Goal: Task Accomplishment & Management: Manage account settings

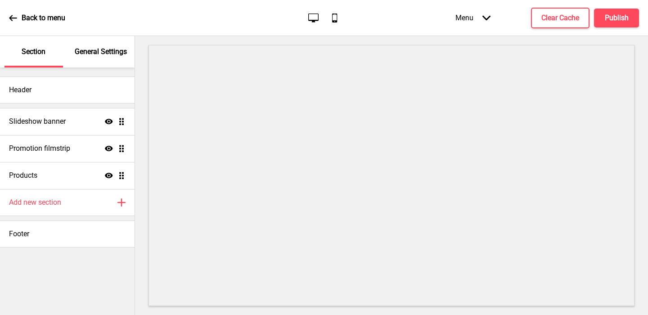
click at [100, 57] on div "General Settings" at bounding box center [101, 52] width 59 height 32
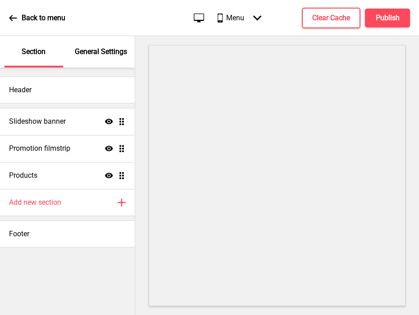
click at [103, 51] on p "General Settings" at bounding box center [101, 52] width 52 height 10
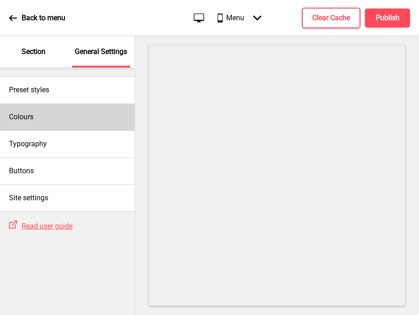
click at [59, 115] on div "Colours" at bounding box center [67, 117] width 135 height 27
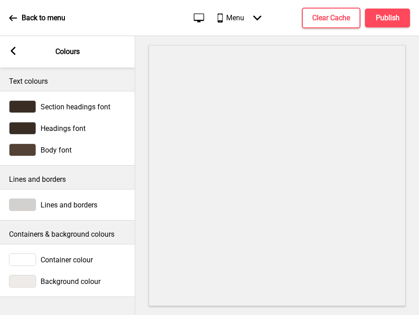
click at [9, 55] on div "Arrow left" at bounding box center [13, 52] width 8 height 10
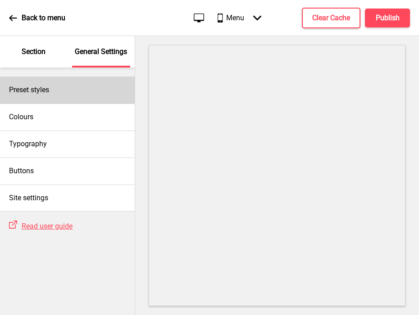
click at [38, 97] on div "Preset styles" at bounding box center [67, 90] width 135 height 27
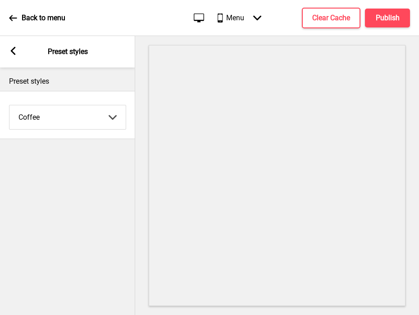
click at [41, 122] on select "Coffee Contrast Dark Earth Marine Minimalist Modern Oddle Pastel Yellow Fruits …" at bounding box center [67, 117] width 116 height 24
click at [9, 105] on select "Coffee Contrast Dark Earth Marine Minimalist Modern Oddle Pastel Yellow Fruits …" at bounding box center [67, 117] width 116 height 24
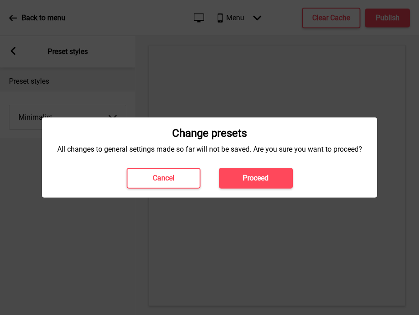
click at [232, 180] on button "Proceed" at bounding box center [256, 178] width 74 height 21
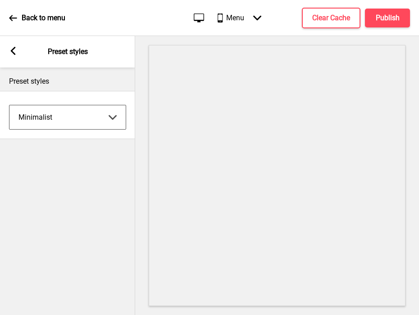
click at [75, 120] on select "Coffee Contrast Dark Earth Marine Minimalist Modern Oddle Pastel Yellow Fruits …" at bounding box center [67, 117] width 116 height 24
click at [9, 105] on select "Coffee Contrast Dark Earth Marine Minimalist Modern Oddle Pastel Yellow Fruits …" at bounding box center [67, 117] width 116 height 24
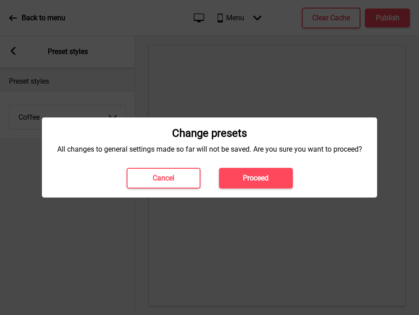
click at [239, 180] on button "Proceed" at bounding box center [256, 178] width 74 height 21
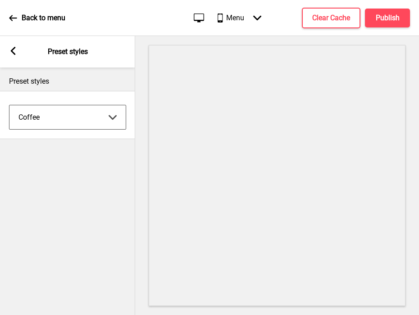
click at [75, 112] on select "Coffee Contrast Dark Earth Marine Minimalist Modern Oddle Pastel Yellow Fruits …" at bounding box center [67, 117] width 116 height 24
select select "minimalist"
click at [9, 105] on select "Coffee Contrast Dark Earth Marine Minimalist Modern Oddle Pastel Yellow Fruits …" at bounding box center [67, 117] width 116 height 24
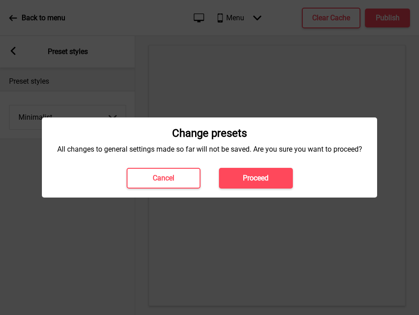
click at [226, 175] on button "Proceed" at bounding box center [256, 178] width 74 height 21
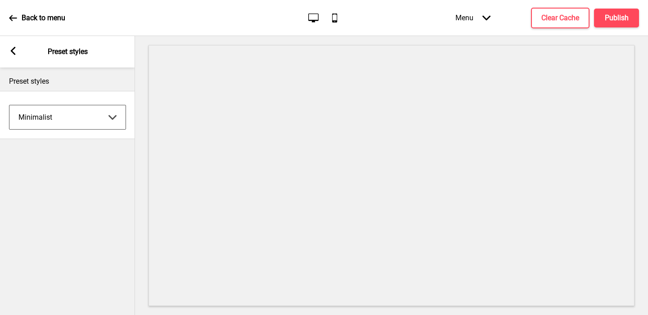
click at [15, 50] on rect at bounding box center [13, 51] width 8 height 8
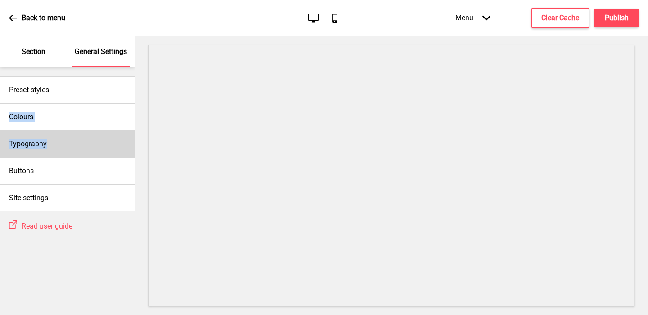
drag, startPoint x: 34, startPoint y: 95, endPoint x: 35, endPoint y: 152, distance: 56.7
click at [35, 152] on div "Preset styles Colours Typography Buttons Site settings" at bounding box center [67, 140] width 135 height 144
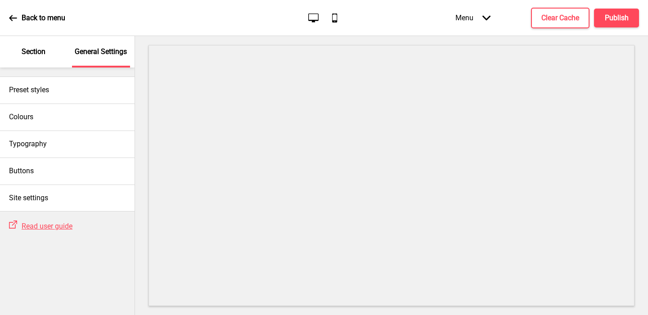
click at [27, 55] on p "Section" at bounding box center [34, 52] width 24 height 10
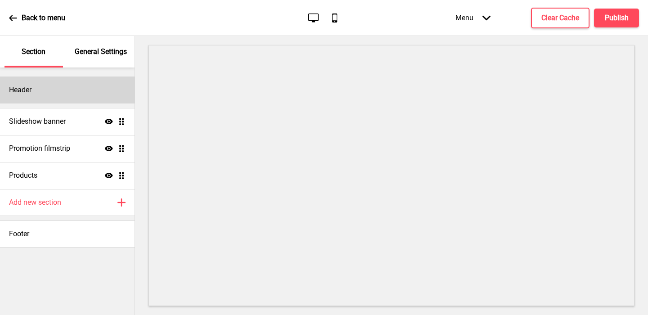
click at [39, 90] on div "Header" at bounding box center [67, 90] width 135 height 27
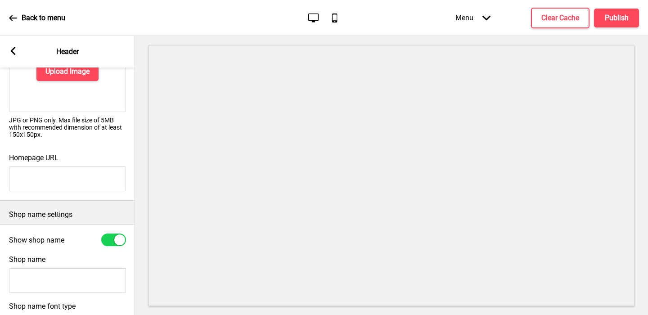
scroll to position [107, 0]
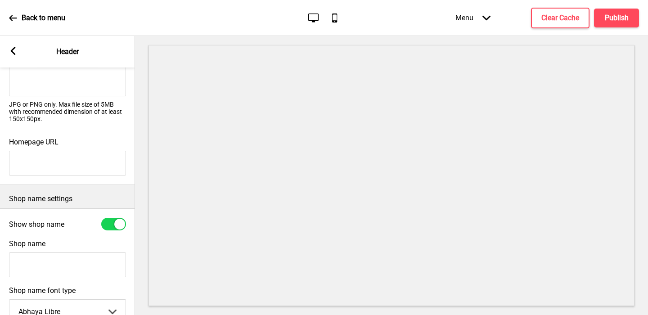
click at [57, 264] on input "Shop name" at bounding box center [67, 265] width 117 height 25
type input "ANTO Pizza e Aperitivi"
click at [111, 220] on div at bounding box center [113, 224] width 25 height 13
checkbox input "false"
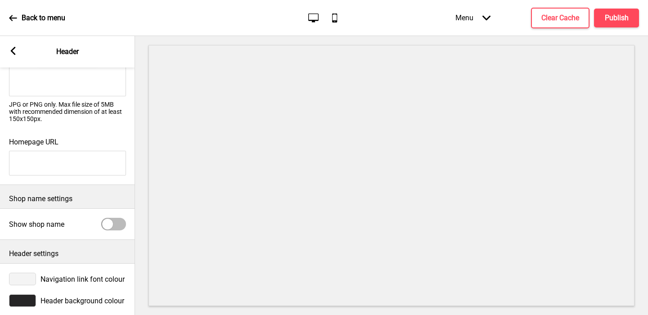
scroll to position [117, 0]
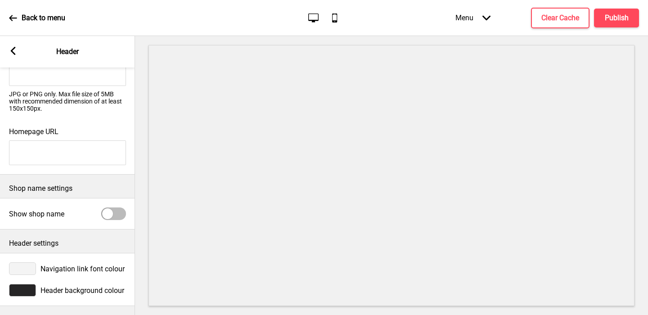
click at [88, 154] on input "Homepage URL" at bounding box center [67, 152] width 117 height 25
paste input "[URL][DOMAIN_NAME]"
type input "[URL][DOMAIN_NAME]"
click at [418, 14] on h4 "Publish" at bounding box center [617, 18] width 24 height 10
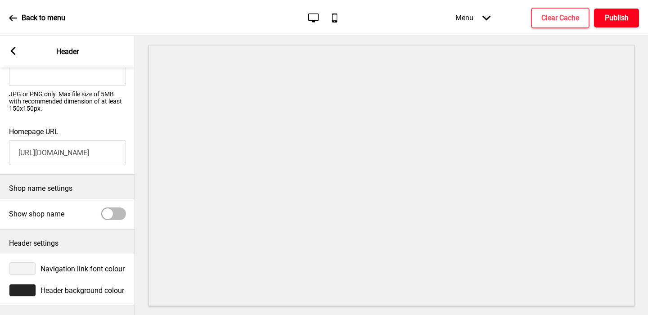
scroll to position [0, 0]
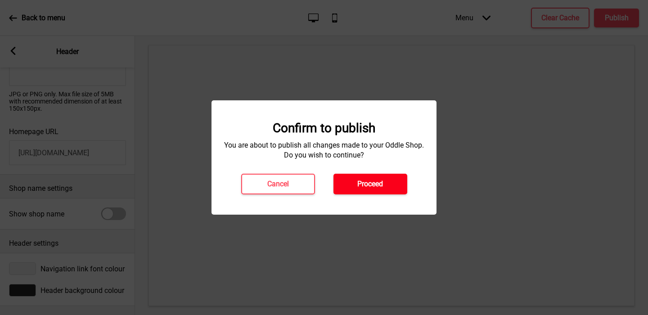
click at [379, 183] on h4 "Proceed" at bounding box center [370, 184] width 26 height 10
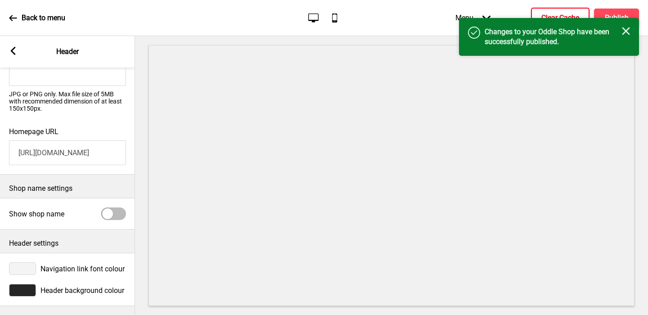
click at [418, 9] on button "Clear Cache" at bounding box center [560, 18] width 59 height 21
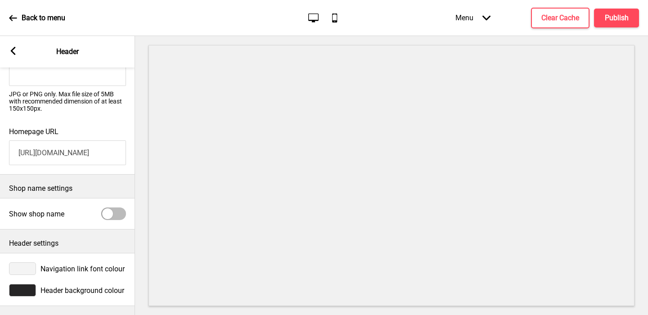
click at [14, 47] on g at bounding box center [13, 51] width 8 height 8
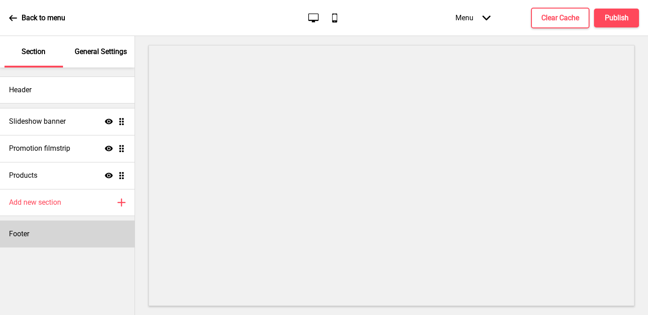
click at [41, 230] on div "Footer" at bounding box center [67, 234] width 135 height 27
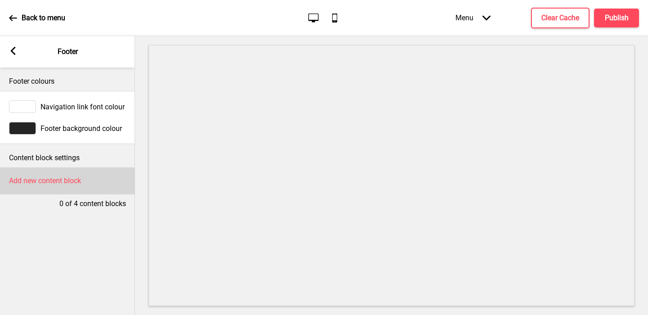
click at [43, 175] on div "Add new content block" at bounding box center [67, 180] width 135 height 27
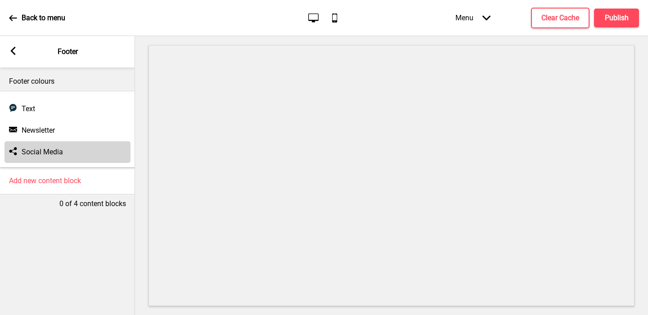
click at [38, 147] on div "Social media Social Media" at bounding box center [68, 152] width 126 height 22
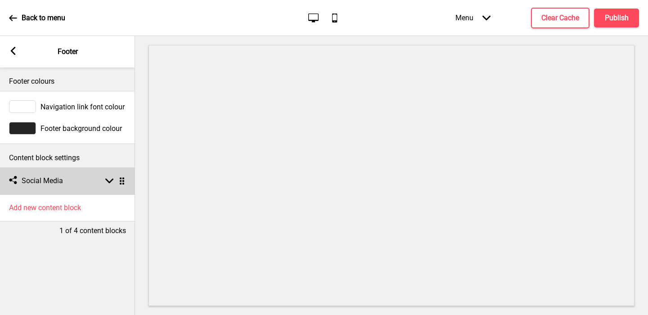
click at [39, 181] on h4 "Social Media" at bounding box center [42, 181] width 41 height 10
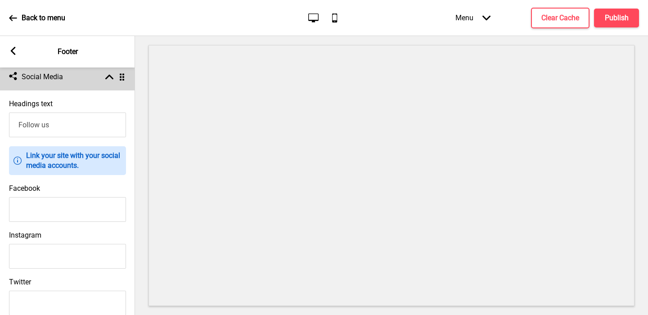
scroll to position [125, 0]
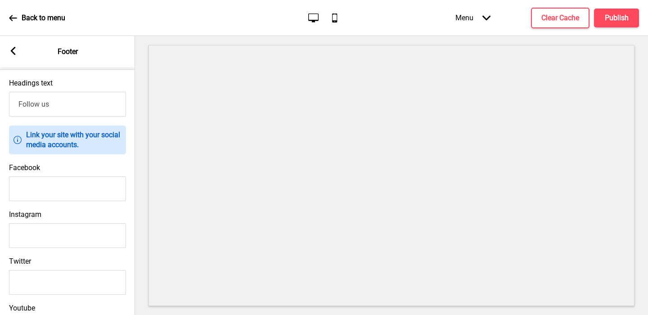
click at [39, 184] on input "Facebook" at bounding box center [67, 188] width 117 height 25
paste input "[URL][DOMAIN_NAME]"
drag, startPoint x: 66, startPoint y: 192, endPoint x: 0, endPoint y: 189, distance: 65.8
click at [0, 189] on div "Facebook [URL][DOMAIN_NAME]" at bounding box center [67, 182] width 135 height 47
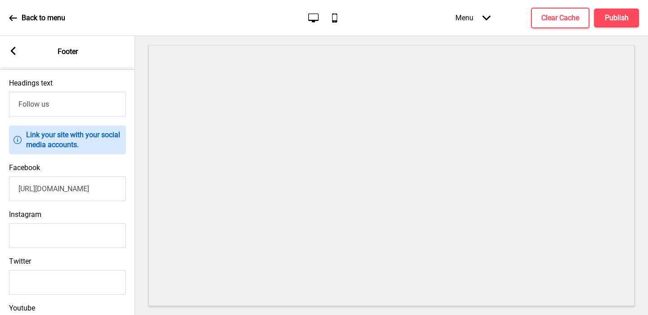
type input "[URL][DOMAIN_NAME]"
click at [86, 234] on input "Instagram" at bounding box center [67, 235] width 117 height 25
paste input "[URL][DOMAIN_NAME][DOMAIN_NAME]"
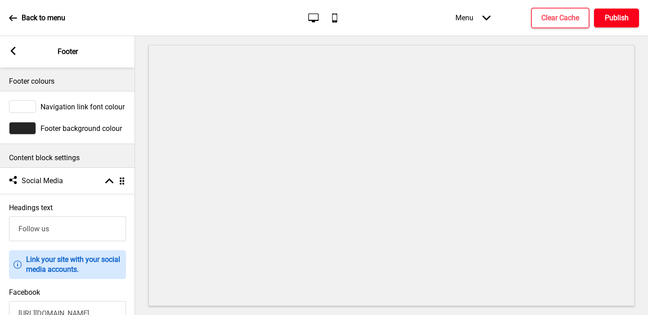
type input "[URL][DOMAIN_NAME][DOMAIN_NAME]"
click at [418, 17] on h4 "Publish" at bounding box center [617, 18] width 24 height 10
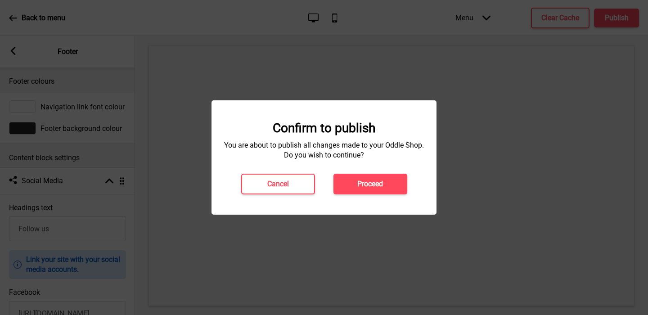
click at [371, 180] on h4 "Proceed" at bounding box center [370, 184] width 26 height 10
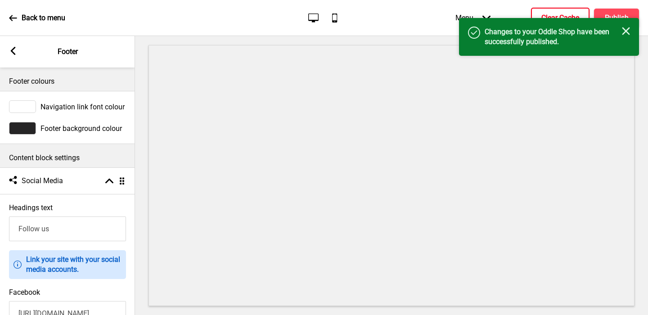
click at [418, 13] on button "Clear Cache" at bounding box center [560, 18] width 59 height 21
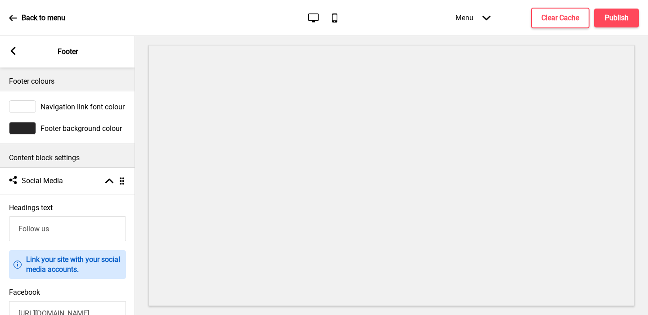
click at [14, 59] on div "Arrow left Footer" at bounding box center [67, 52] width 135 height 32
click at [14, 45] on div "Arrow left Footer" at bounding box center [67, 52] width 135 height 32
click at [10, 44] on div "Arrow left Footer" at bounding box center [67, 52] width 135 height 32
click at [15, 48] on rect at bounding box center [13, 51] width 8 height 8
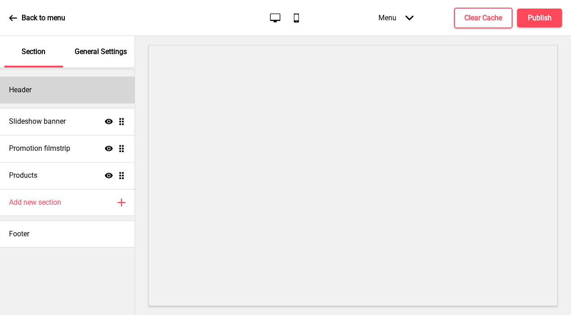
click at [40, 92] on div "Header" at bounding box center [67, 90] width 135 height 27
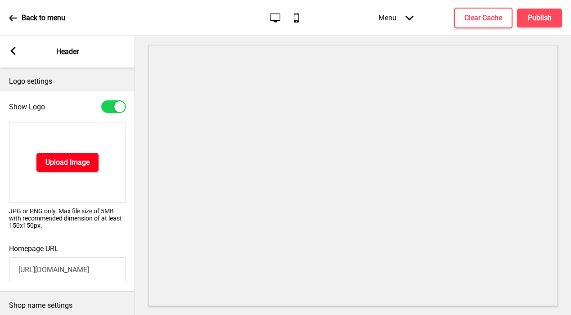
click at [58, 164] on h4 "Upload Image" at bounding box center [67, 163] width 44 height 10
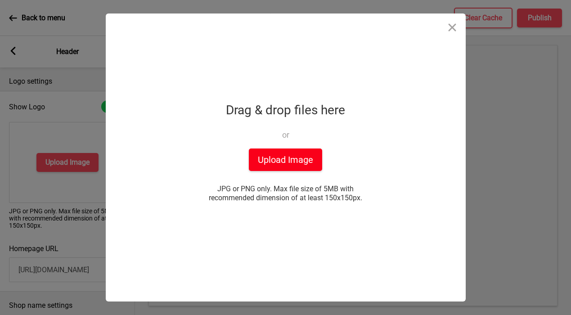
click at [289, 161] on button "Upload Image" at bounding box center [285, 160] width 73 height 23
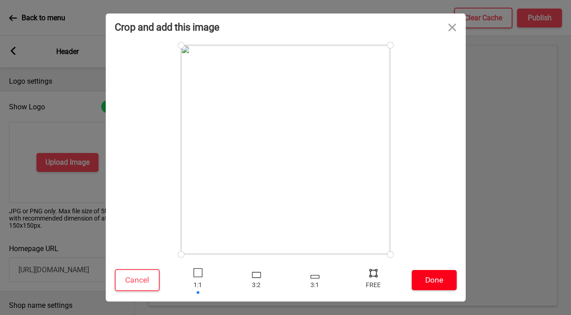
click at [418, 282] on button "Done" at bounding box center [434, 280] width 45 height 20
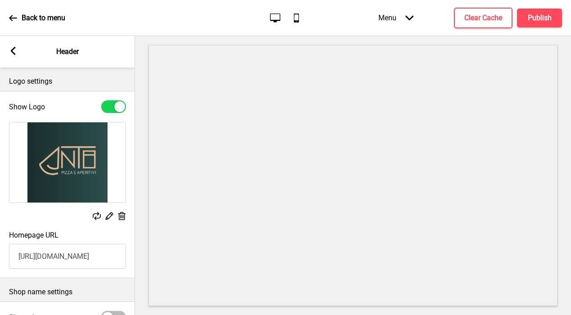
scroll to position [104, 0]
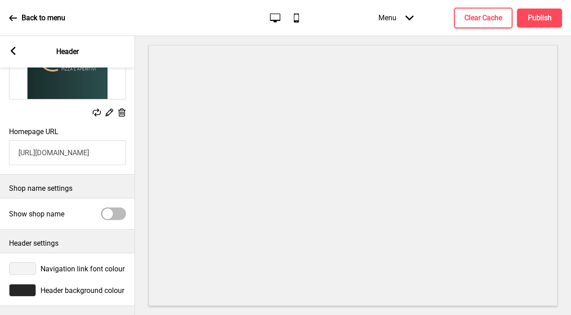
click at [22, 292] on div at bounding box center [22, 290] width 27 height 13
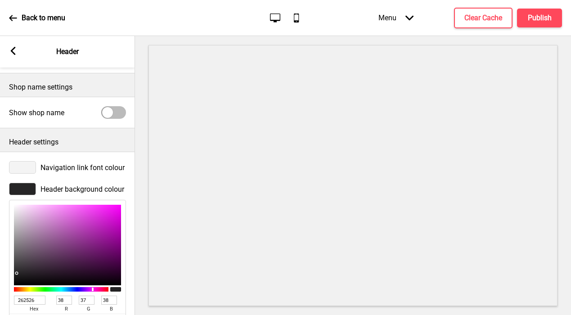
scroll to position [211, 0]
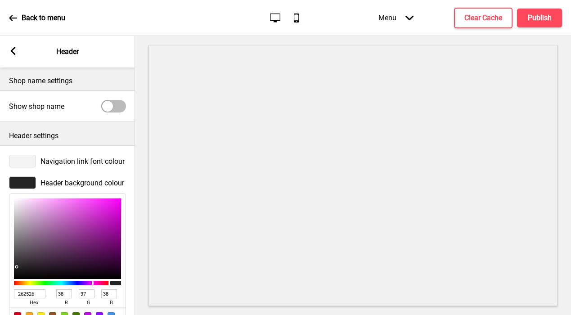
click at [31, 293] on input "262526" at bounding box center [30, 293] width 32 height 9
paste input "84c4a"
type input "284c4a"
type input "40"
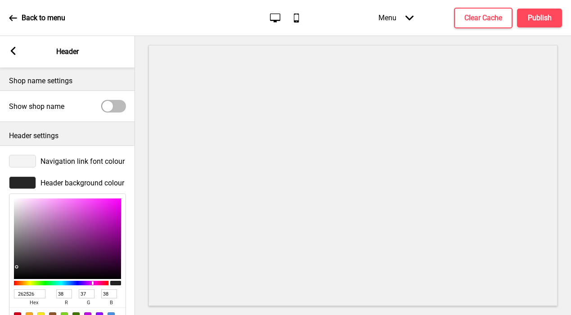
type input "76"
type input "74"
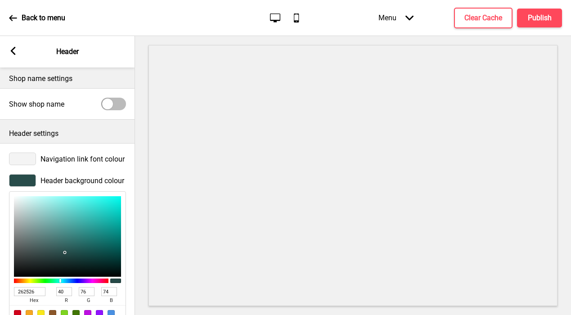
scroll to position [214, 0]
type input "284C4A"
click at [19, 161] on div at bounding box center [22, 158] width 27 height 13
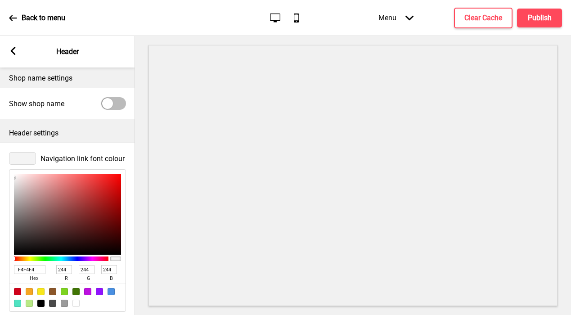
click at [20, 269] on input "F4F4F4" at bounding box center [30, 269] width 32 height 9
paste input "dbb38d"
type input "dbb38d"
type input "219"
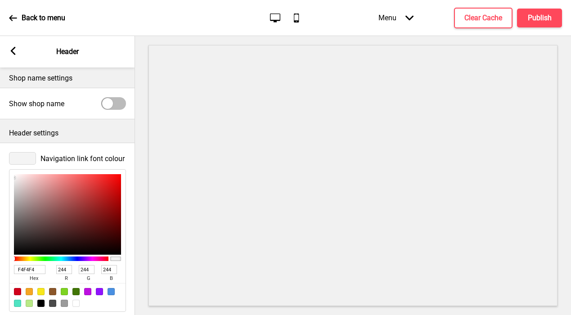
type input "179"
type input "141"
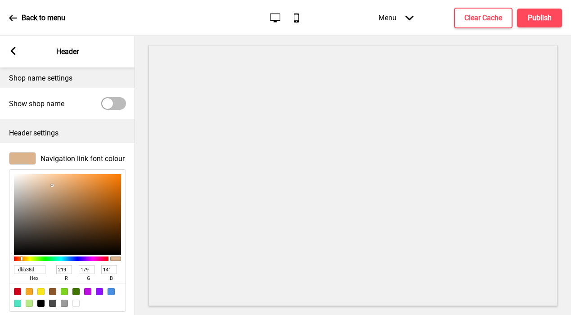
type input "DBB38D"
click at [11, 52] on icon at bounding box center [13, 51] width 5 height 8
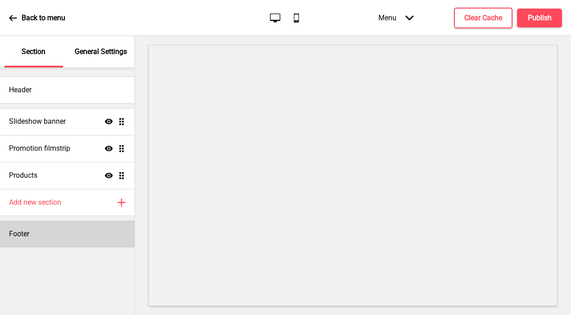
click at [34, 228] on div "Footer" at bounding box center [67, 234] width 135 height 27
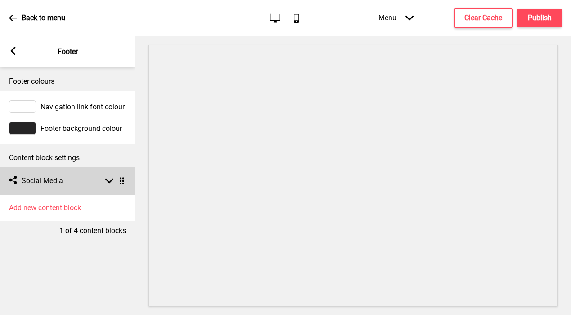
click at [39, 185] on h4 "Social Media" at bounding box center [42, 181] width 41 height 10
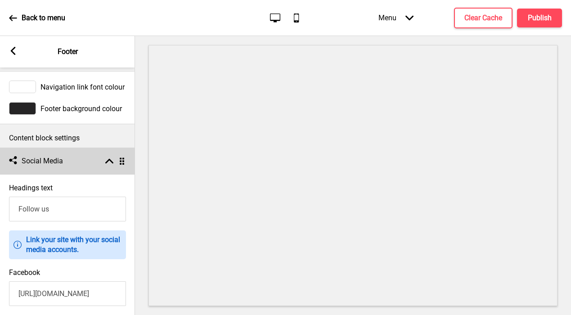
scroll to position [0, 0]
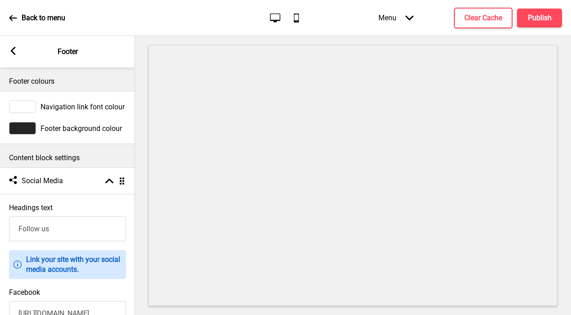
click at [25, 110] on div at bounding box center [22, 106] width 27 height 13
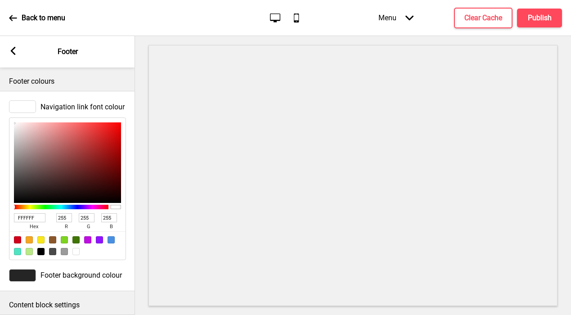
click at [31, 215] on input "FFFFFF" at bounding box center [30, 217] width 32 height 9
paste input "dbb38d"
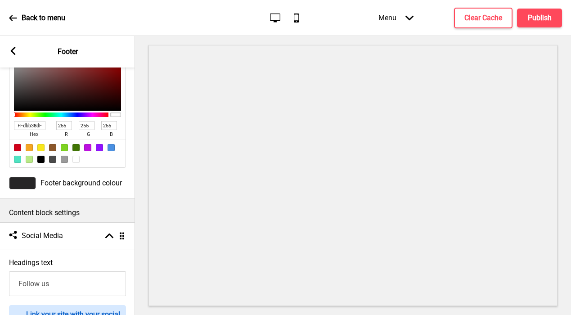
scroll to position [89, 0]
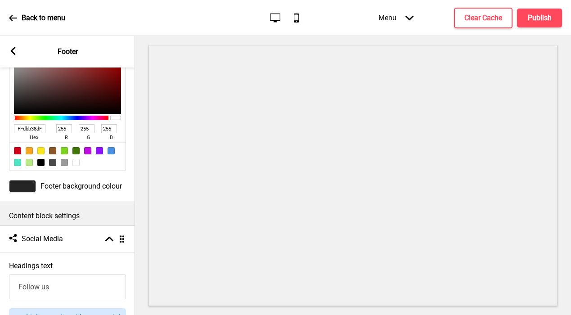
type input "FFFFFF"
click at [27, 186] on div at bounding box center [22, 186] width 27 height 13
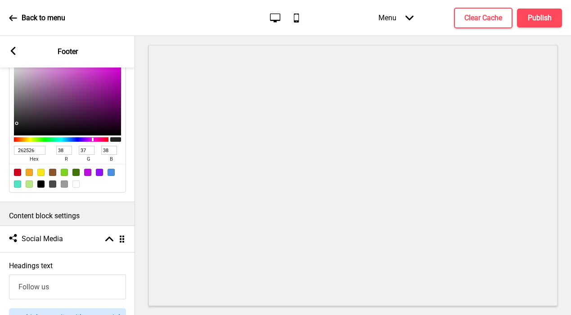
scroll to position [89, 0]
click at [15, 48] on rect at bounding box center [13, 51] width 8 height 8
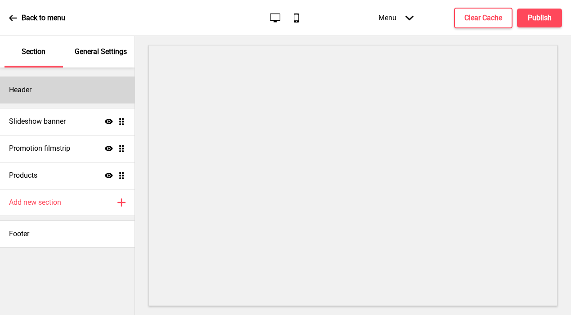
click at [30, 88] on h4 "Header" at bounding box center [20, 90] width 23 height 10
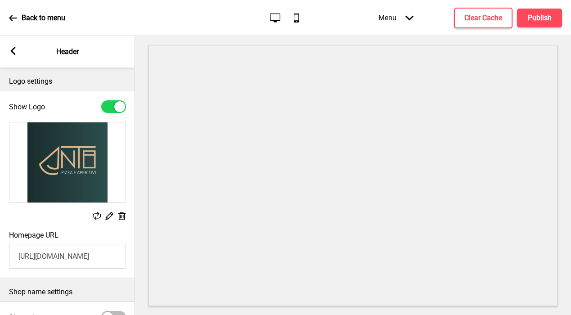
scroll to position [104, 0]
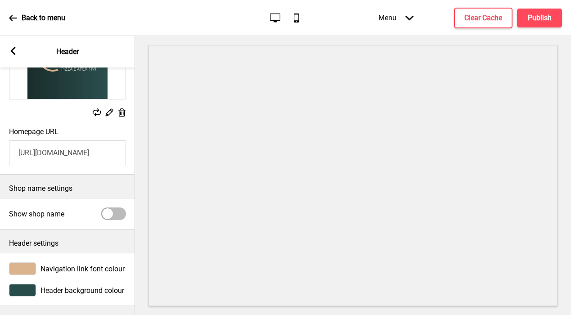
click at [22, 297] on div "Header background colour" at bounding box center [67, 291] width 135 height 22
click at [23, 289] on div at bounding box center [22, 290] width 27 height 13
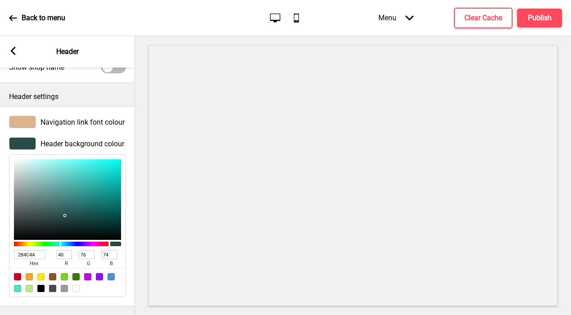
click at [33, 254] on input "284C4A" at bounding box center [30, 254] width 32 height 9
click at [13, 51] on rect at bounding box center [13, 51] width 8 height 8
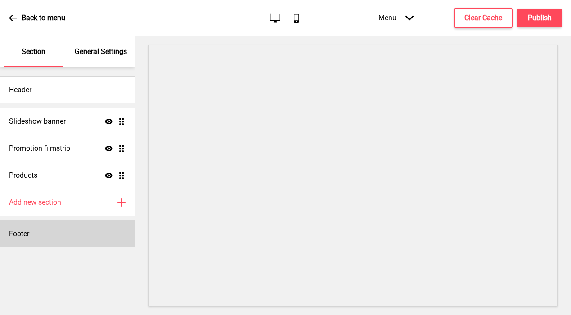
click at [30, 228] on div "Footer" at bounding box center [67, 234] width 135 height 27
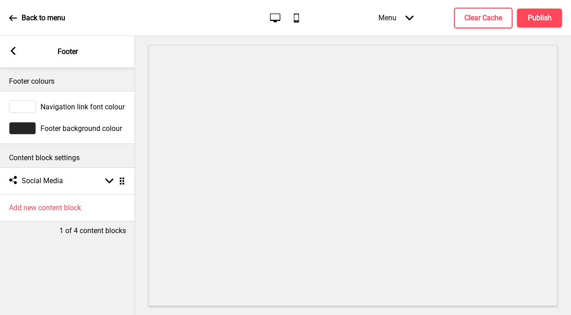
click at [32, 127] on div at bounding box center [22, 128] width 27 height 13
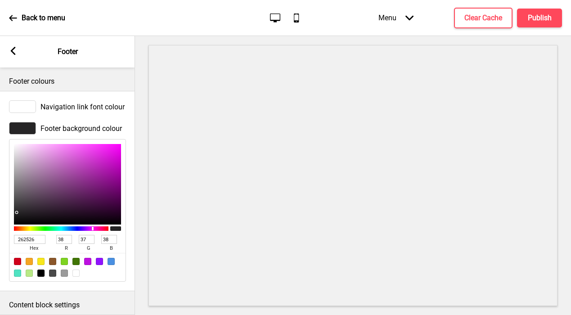
click at [30, 240] on input "262526" at bounding box center [30, 239] width 32 height 9
paste input "84C4A"
type input "284C4A"
type input "40"
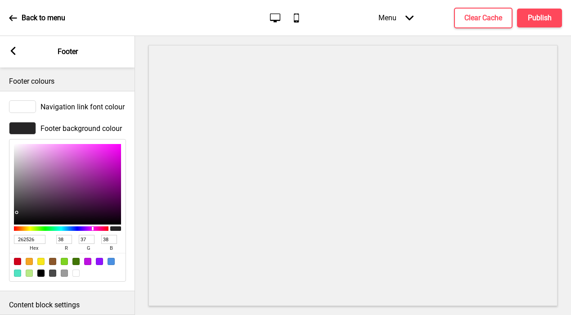
type input "76"
type input "74"
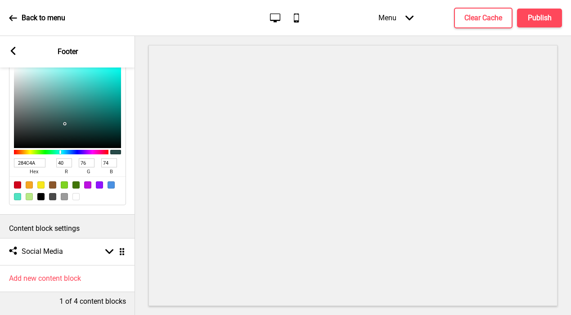
scroll to position [0, 0]
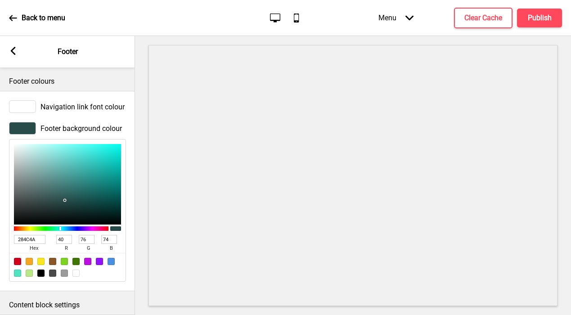
type input "284C4A"
click at [14, 53] on icon at bounding box center [13, 51] width 5 height 8
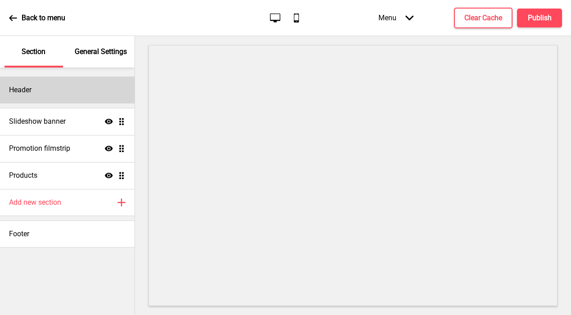
click at [30, 100] on div "Header" at bounding box center [67, 90] width 135 height 27
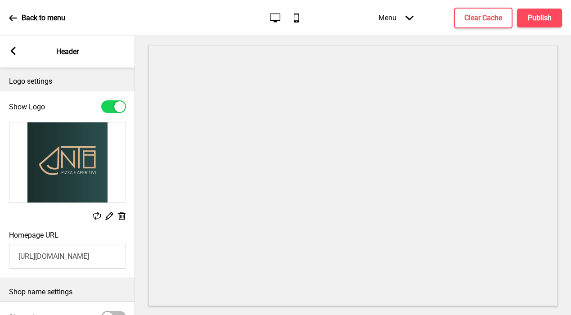
scroll to position [104, 0]
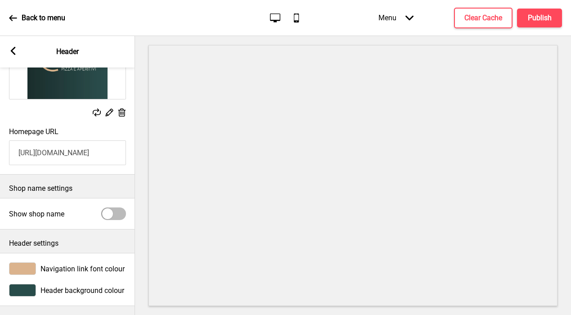
click at [28, 262] on div at bounding box center [22, 268] width 27 height 13
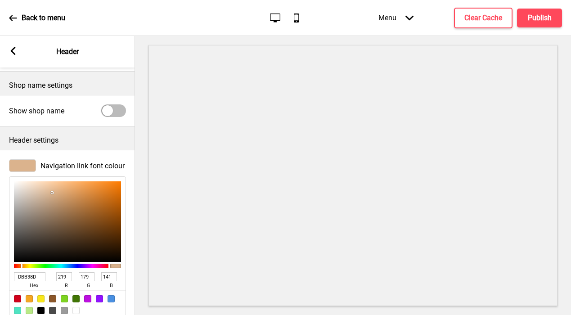
scroll to position [250, 0]
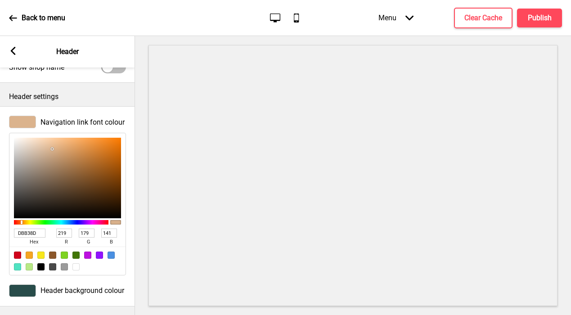
click at [24, 232] on input "DBB38D" at bounding box center [30, 233] width 32 height 9
click at [14, 50] on rect at bounding box center [13, 51] width 8 height 8
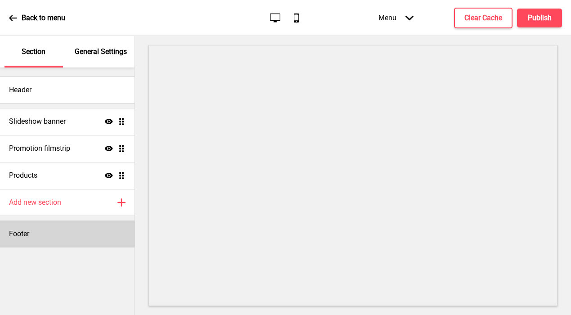
click at [33, 236] on div "Footer" at bounding box center [67, 234] width 135 height 27
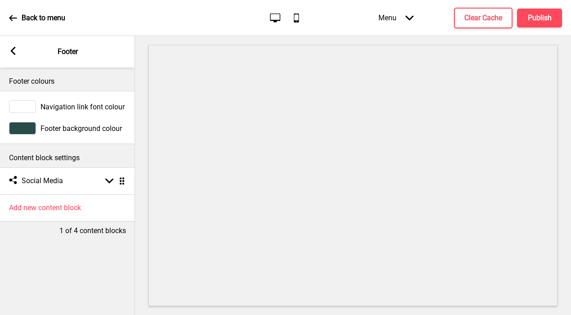
click at [27, 105] on div at bounding box center [22, 106] width 27 height 13
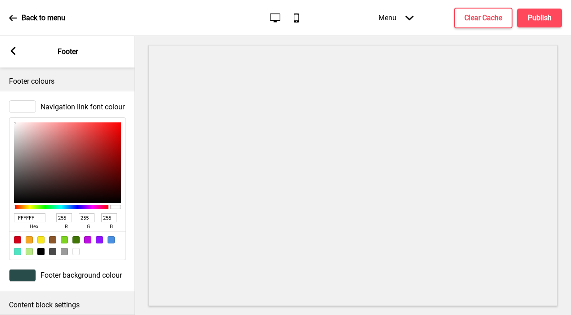
click at [28, 222] on input "FFFFFF" at bounding box center [30, 217] width 32 height 9
paste input "DBB38D"
type input "DBB38D"
type input "219"
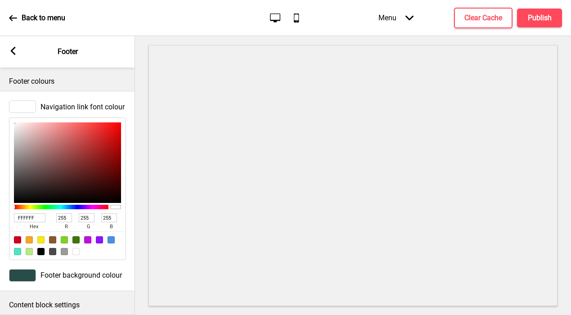
type input "179"
type input "141"
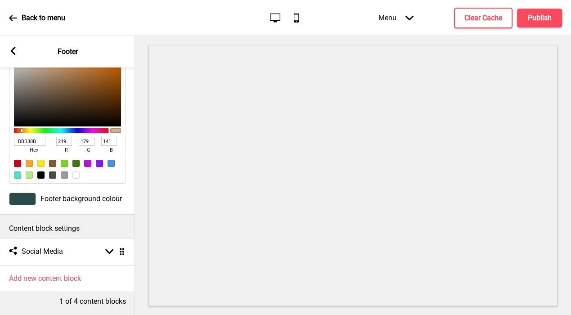
scroll to position [0, 0]
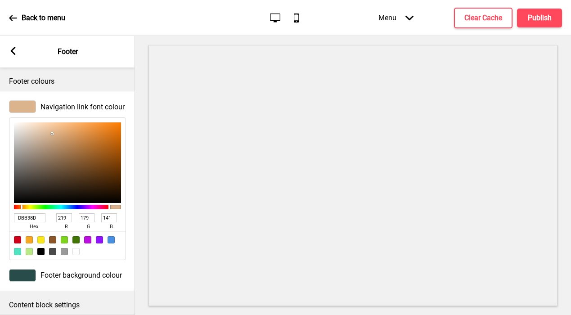
type input "DBB38D"
click at [11, 46] on div "Arrow left Footer" at bounding box center [67, 52] width 135 height 32
click at [12, 50] on icon at bounding box center [13, 51] width 5 height 8
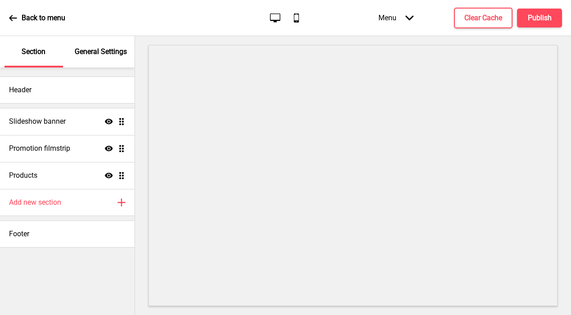
click at [99, 55] on p "General Settings" at bounding box center [101, 52] width 52 height 10
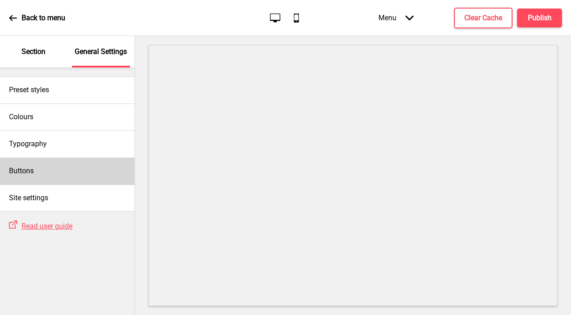
click at [42, 168] on div "Buttons" at bounding box center [67, 171] width 135 height 27
select select "square"
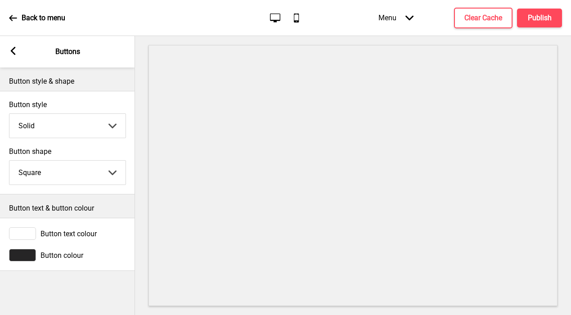
click at [26, 233] on div at bounding box center [22, 233] width 27 height 13
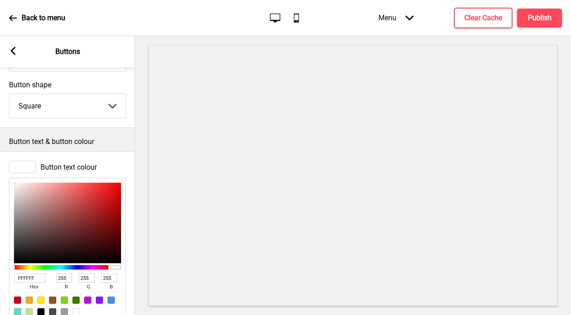
scroll to position [112, 0]
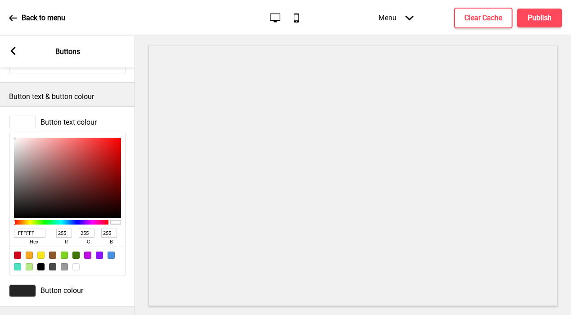
click at [24, 232] on input "FFFFFF" at bounding box center [30, 233] width 32 height 9
paste input "DBB38D"
type input "DBB38D"
type input "219"
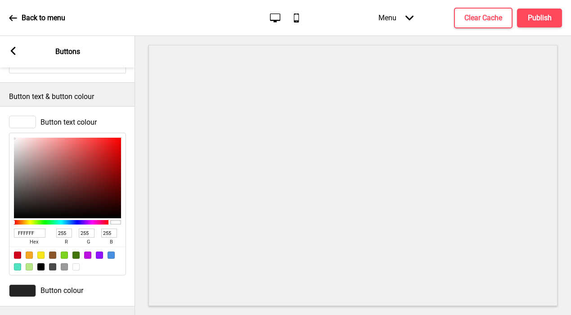
type input "179"
type input "141"
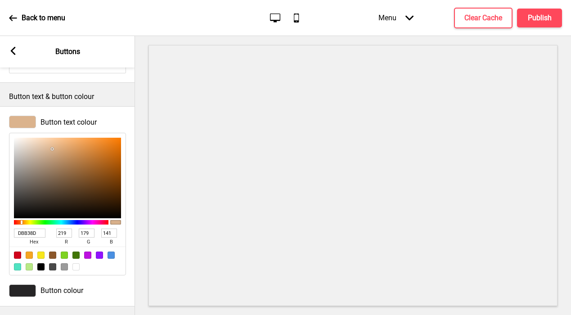
type input "DBB38D"
click at [14, 50] on rect at bounding box center [13, 51] width 8 height 8
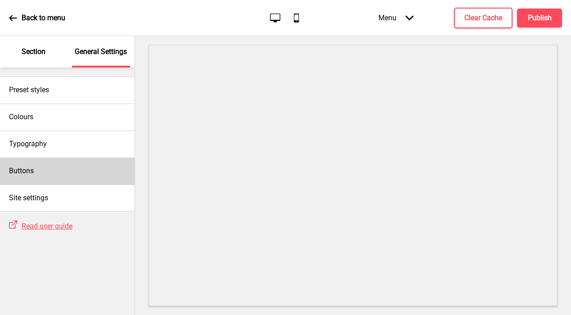
click at [30, 166] on h4 "Buttons" at bounding box center [21, 171] width 25 height 10
select select "square"
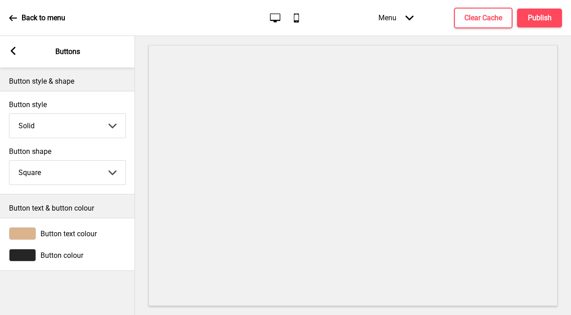
click at [13, 48] on icon at bounding box center [13, 51] width 5 height 8
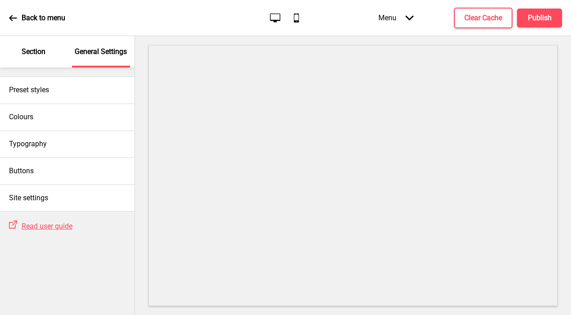
click at [31, 59] on div "Section" at bounding box center [34, 52] width 59 height 32
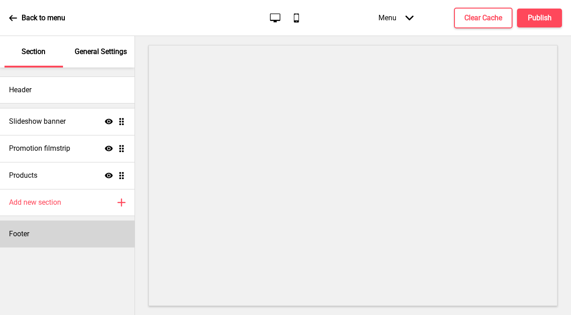
click at [31, 230] on div "Footer" at bounding box center [67, 234] width 135 height 27
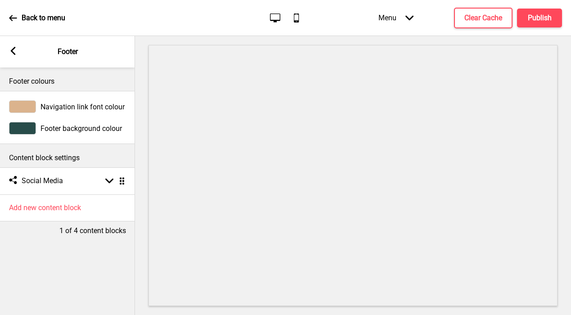
click at [24, 126] on div at bounding box center [22, 128] width 27 height 13
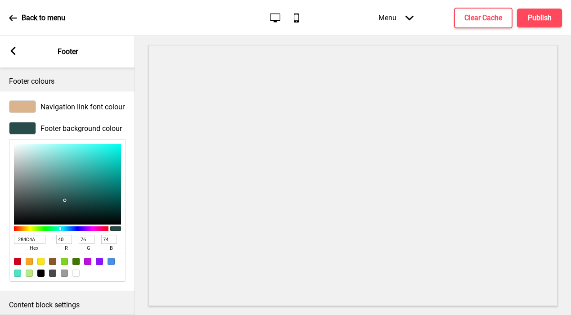
click at [34, 236] on input "284C4A" at bounding box center [30, 239] width 32 height 9
click at [13, 50] on icon at bounding box center [13, 51] width 5 height 8
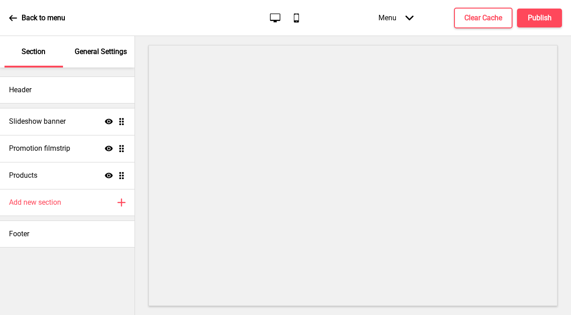
click at [109, 50] on p "General Settings" at bounding box center [101, 52] width 52 height 10
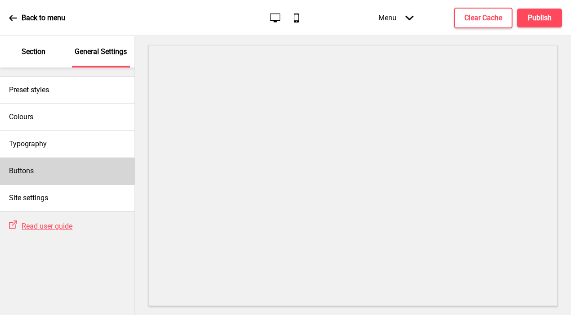
click at [36, 170] on div "Buttons" at bounding box center [67, 171] width 135 height 27
select select "square"
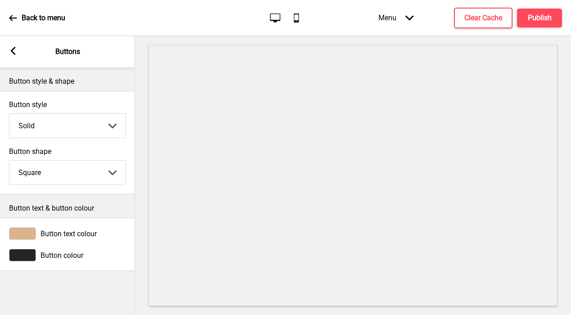
click at [24, 259] on div at bounding box center [22, 255] width 27 height 13
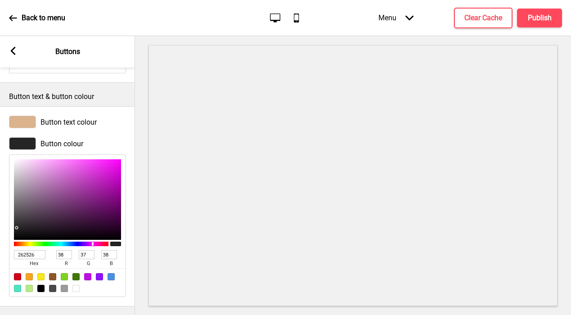
click at [29, 250] on input "262526" at bounding box center [30, 254] width 32 height 9
paste input "84C4A"
type input "284C4A"
type input "40"
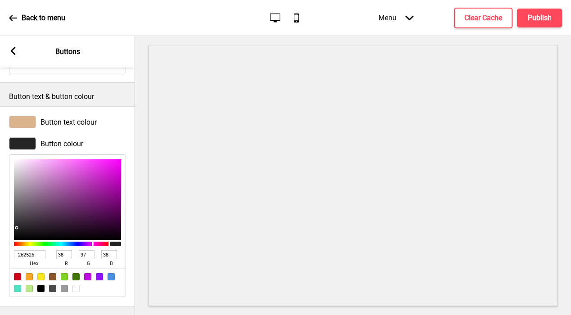
type input "76"
type input "74"
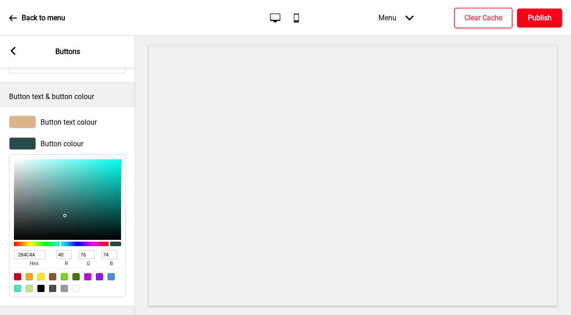
type input "284C4A"
click at [418, 16] on h4 "Publish" at bounding box center [540, 18] width 24 height 10
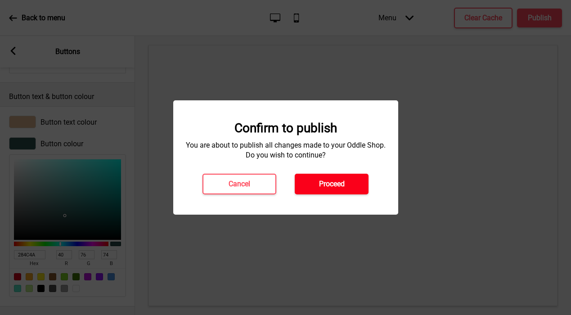
click at [348, 181] on button "Proceed" at bounding box center [332, 184] width 74 height 21
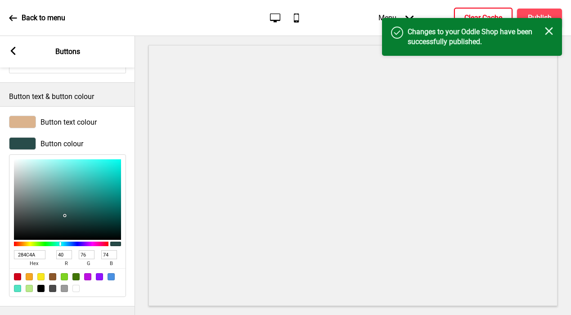
click at [418, 13] on h4 "Clear Cache" at bounding box center [484, 18] width 38 height 10
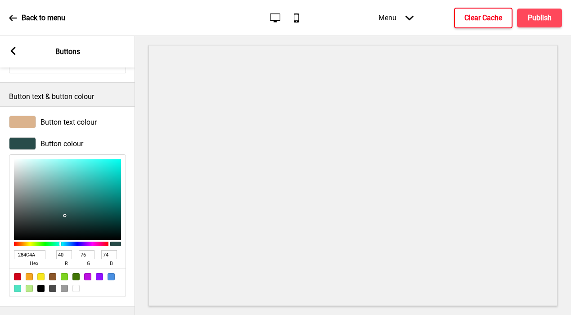
click at [16, 49] on rect at bounding box center [13, 51] width 8 height 8
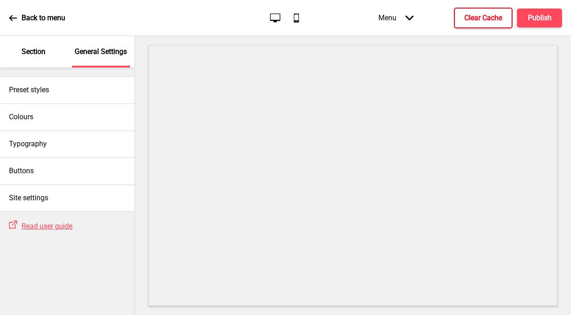
click at [30, 51] on p "Section" at bounding box center [34, 52] width 24 height 10
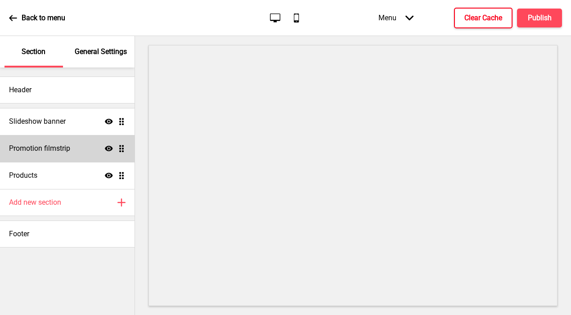
click at [88, 145] on div "Promotion filmstrip Show Drag" at bounding box center [67, 148] width 135 height 27
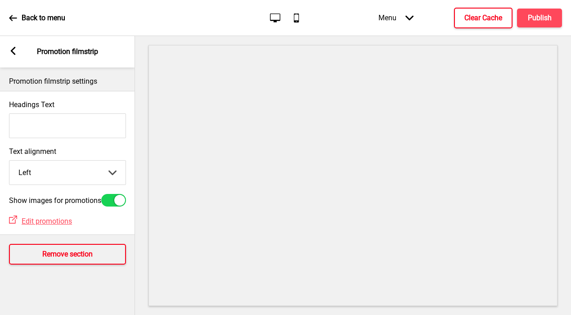
click at [72, 259] on h4 "Remove section" at bounding box center [67, 254] width 50 height 10
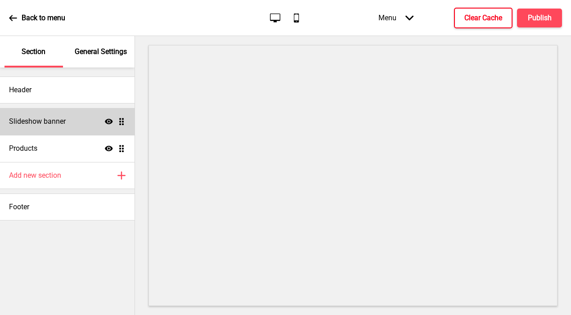
click at [46, 121] on h4 "Slideshow banner" at bounding box center [37, 122] width 57 height 10
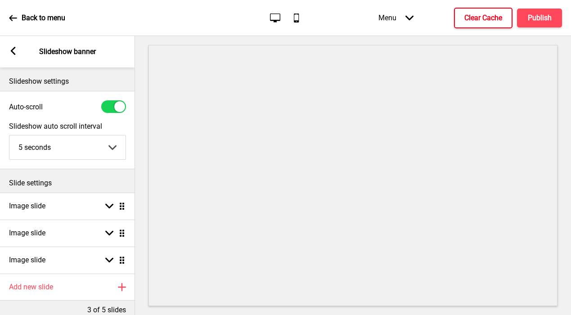
scroll to position [48, 0]
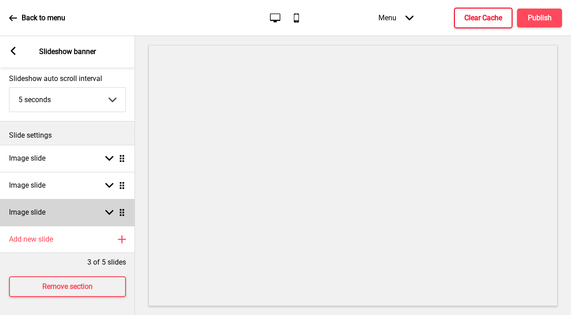
click at [61, 207] on div "Image slide Arrow down Drag" at bounding box center [67, 212] width 135 height 27
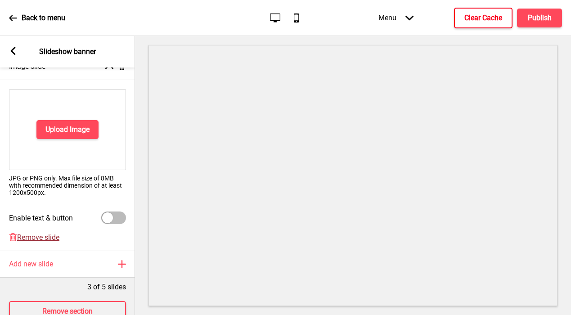
click at [49, 236] on span "Remove slide" at bounding box center [38, 237] width 42 height 9
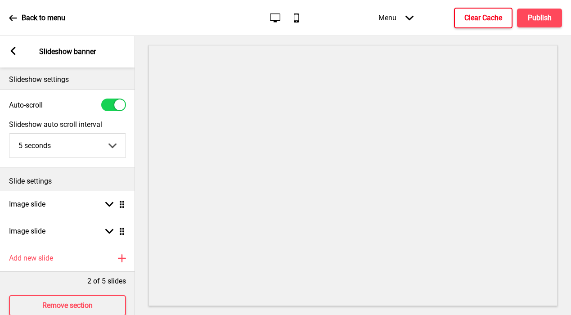
scroll to position [0, 0]
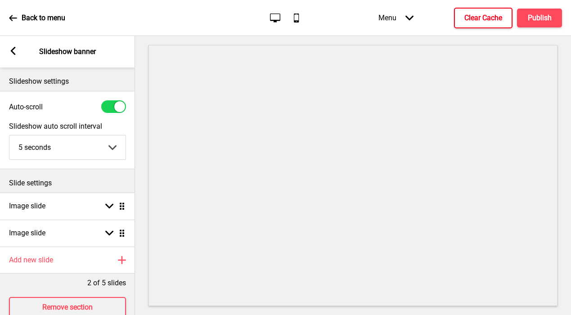
click at [111, 104] on div at bounding box center [113, 106] width 25 height 13
checkbox input "false"
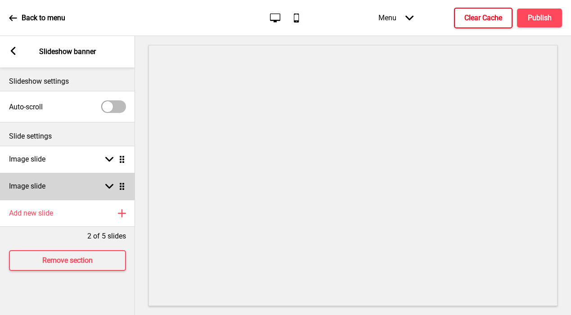
click at [61, 190] on div "Image slide Arrow down Drag" at bounding box center [67, 186] width 135 height 27
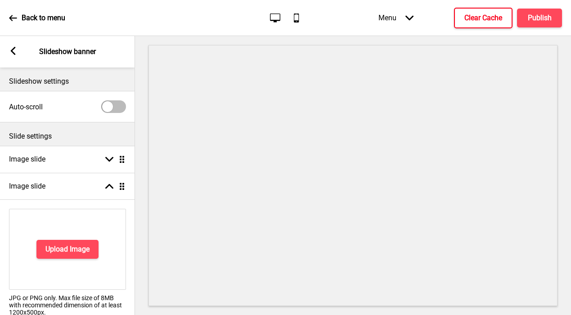
scroll to position [145, 0]
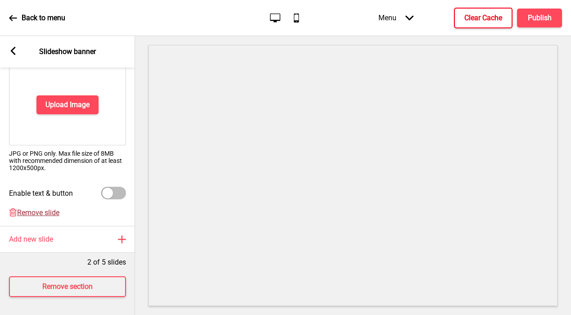
click at [35, 212] on span "Remove slide" at bounding box center [38, 212] width 42 height 9
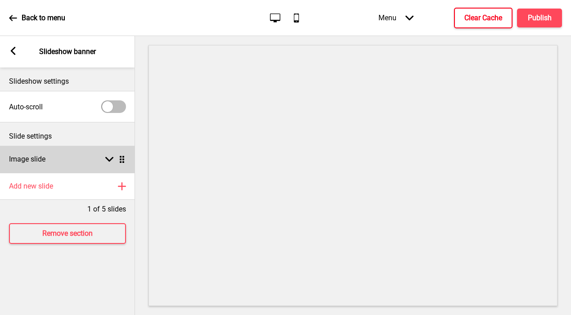
click at [88, 159] on div "Image slide Arrow down Drag" at bounding box center [67, 159] width 135 height 27
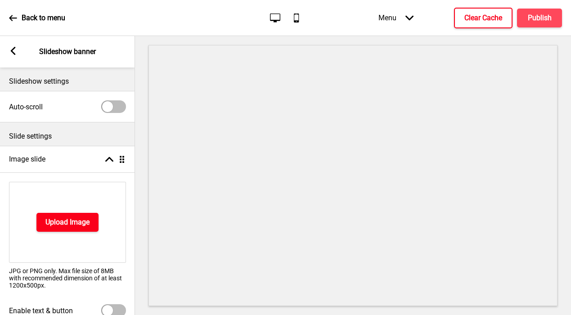
click at [62, 218] on h4 "Upload Image" at bounding box center [67, 222] width 44 height 10
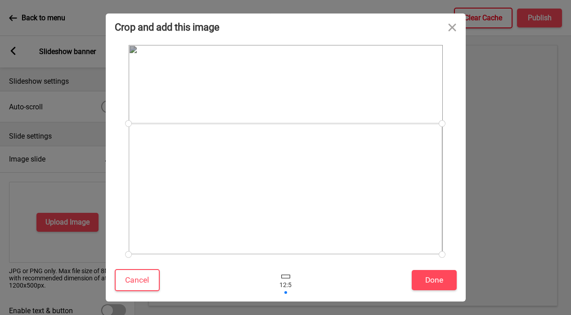
drag, startPoint x: 280, startPoint y: 140, endPoint x: 280, endPoint y: 209, distance: 69.3
click at [280, 209] on div at bounding box center [286, 188] width 314 height 131
click at [418, 283] on button "Done" at bounding box center [434, 280] width 45 height 20
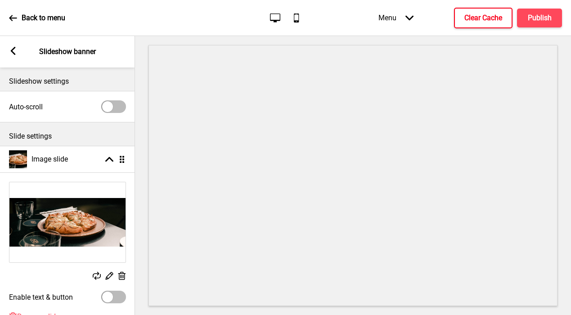
click at [13, 51] on rect at bounding box center [13, 51] width 8 height 8
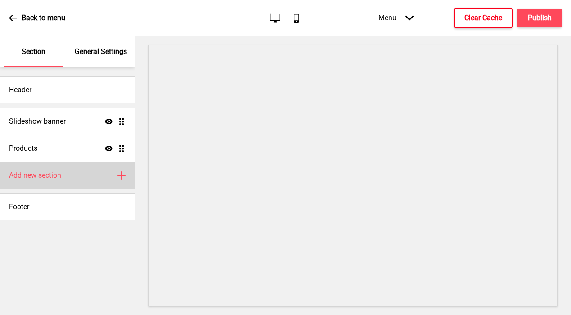
click at [51, 173] on h4 "Add new section" at bounding box center [35, 176] width 52 height 10
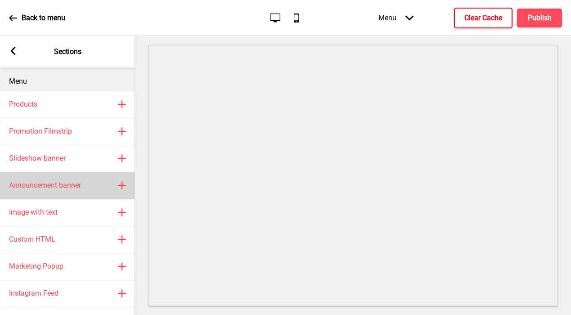
click at [41, 186] on h4 "Announcement banner" at bounding box center [45, 186] width 72 height 10
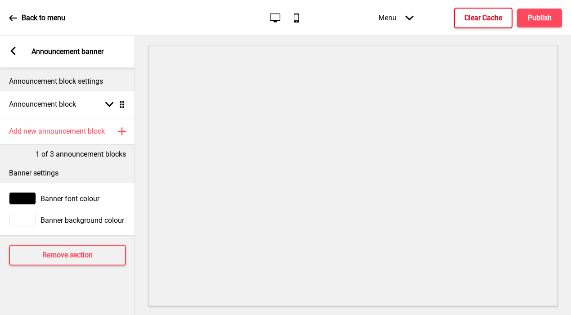
click at [25, 221] on div at bounding box center [22, 220] width 27 height 13
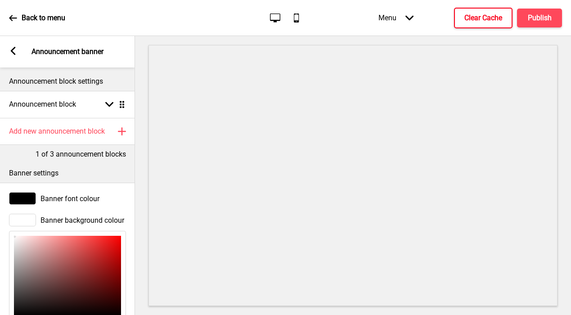
click at [10, 50] on rect at bounding box center [13, 51] width 8 height 8
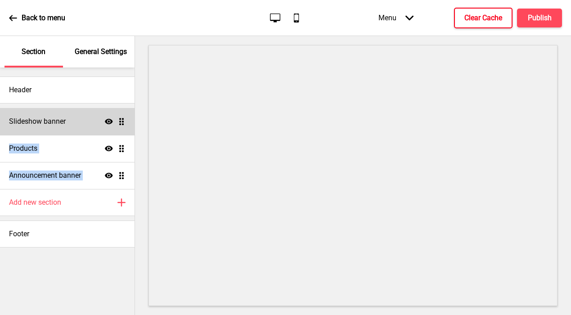
drag, startPoint x: 121, startPoint y: 171, endPoint x: 118, endPoint y: 124, distance: 47.3
click at [118, 124] on ul "Slideshow banner Show Drag Products Show Drag Announcement banner Show Drag" at bounding box center [67, 148] width 135 height 81
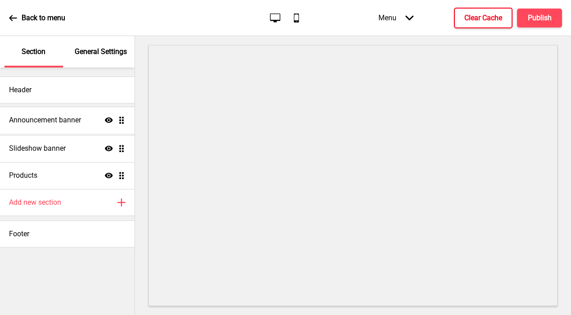
click at [116, 124] on ul "Slideshow banner Show Drag Products Show Drag Announcement banner Show Drag" at bounding box center [67, 148] width 135 height 81
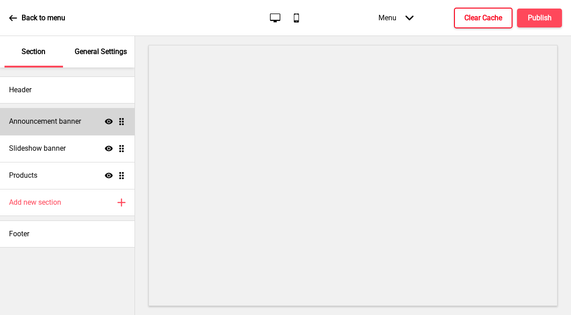
click at [66, 117] on h4 "Announcement banner" at bounding box center [45, 122] width 72 height 10
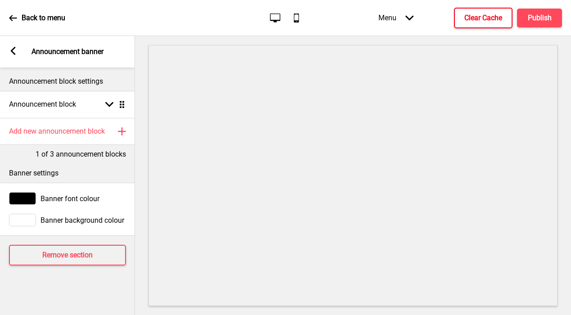
click at [50, 199] on span "Banner font colour" at bounding box center [70, 198] width 59 height 9
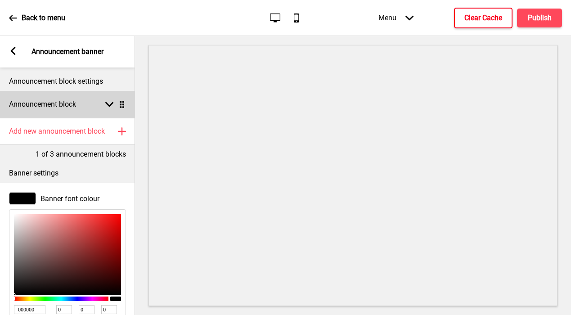
click at [51, 104] on h4 "Announcement block" at bounding box center [42, 104] width 67 height 10
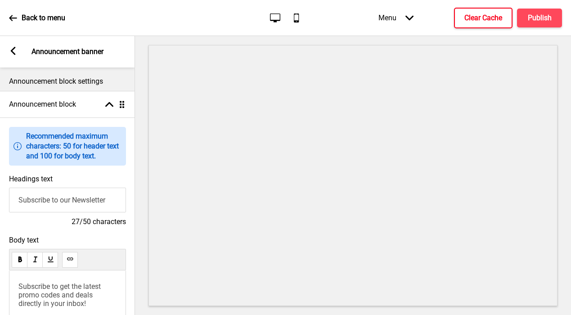
click at [36, 197] on input "Subscribe to our Newsletter" at bounding box center [67, 200] width 117 height 25
paste input "ANTO Pizza e Aperitivi"
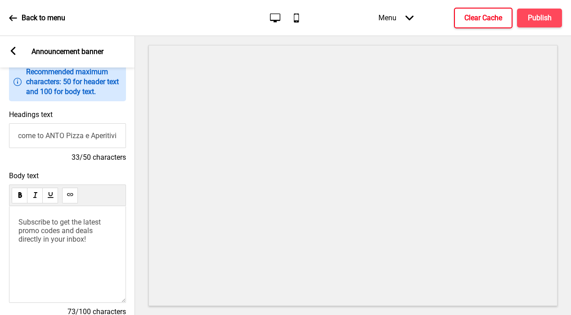
scroll to position [75, 0]
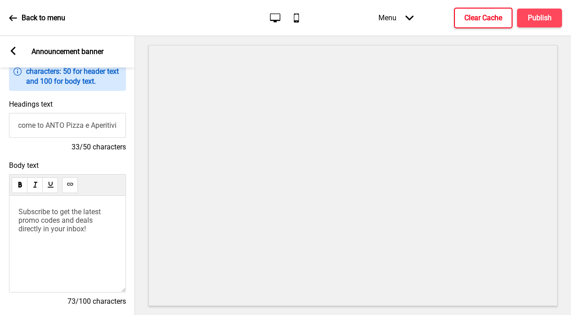
type input "Welcome to ANTO Pizza e Aperitivi"
click at [82, 223] on span "Subscribe to get the latest promo codes and deals directly in your inbox!" at bounding box center [60, 221] width 84 height 26
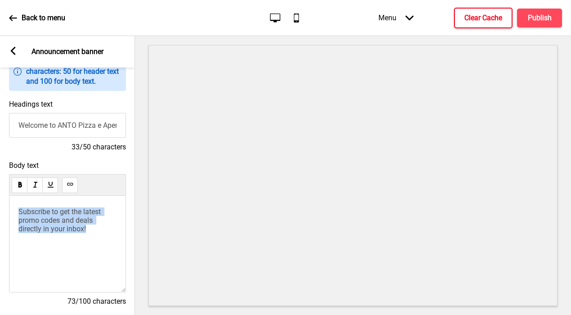
click at [82, 223] on span "Subscribe to get the latest promo codes and deals directly in your inbox!" at bounding box center [60, 221] width 84 height 26
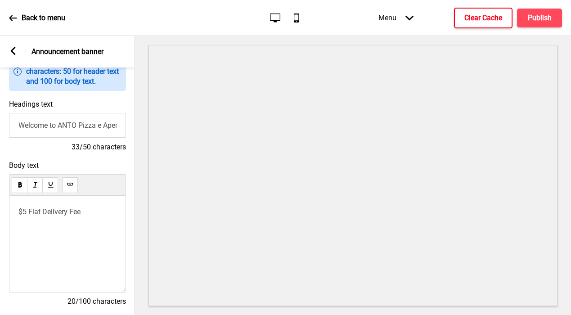
click at [63, 214] on span "$5 Flat Delivery Fee" at bounding box center [49, 212] width 62 height 9
click at [79, 212] on p "Write something ﻿" at bounding box center [67, 212] width 98 height 9
click at [59, 208] on p "Write something ﻿" at bounding box center [67, 212] width 98 height 9
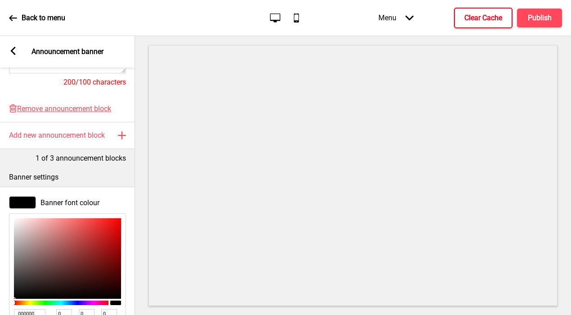
scroll to position [414, 0]
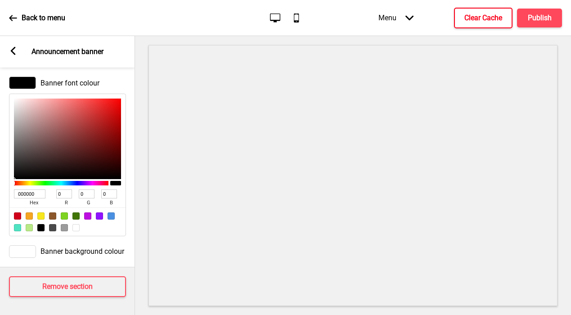
click at [13, 52] on icon at bounding box center [13, 51] width 5 height 8
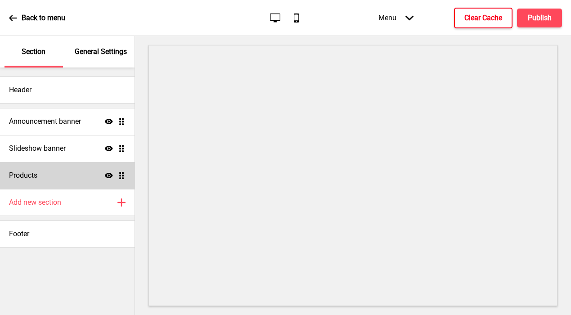
click at [63, 174] on div "Products Show Drag" at bounding box center [67, 175] width 135 height 27
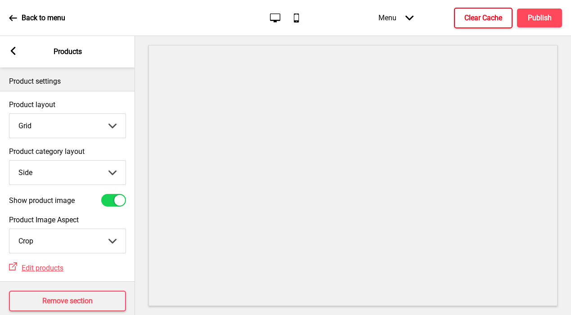
click at [58, 172] on select "Top Side" at bounding box center [67, 173] width 116 height 24
select select "top"
click at [9, 161] on select "Top Side" at bounding box center [67, 173] width 116 height 24
click at [418, 21] on h4 "Publish" at bounding box center [540, 18] width 24 height 10
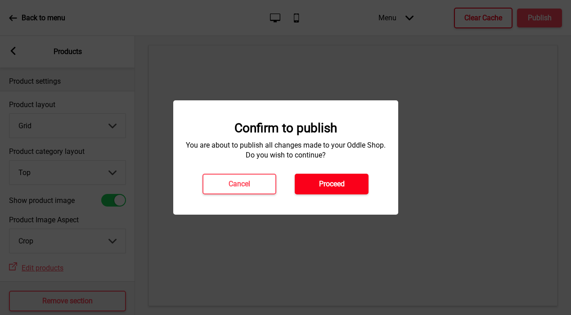
click at [335, 186] on h4 "Proceed" at bounding box center [332, 184] width 26 height 10
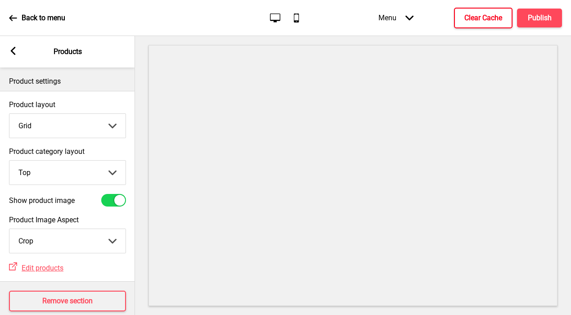
click at [15, 50] on rect at bounding box center [13, 51] width 8 height 8
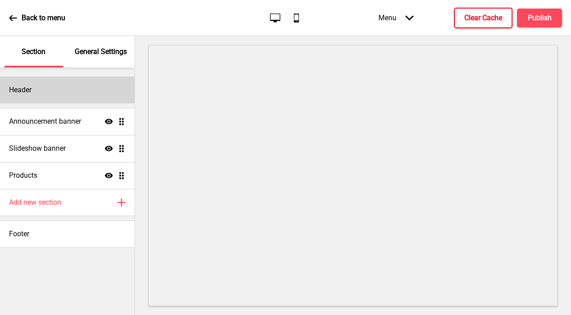
click at [36, 92] on div "Header" at bounding box center [67, 90] width 135 height 27
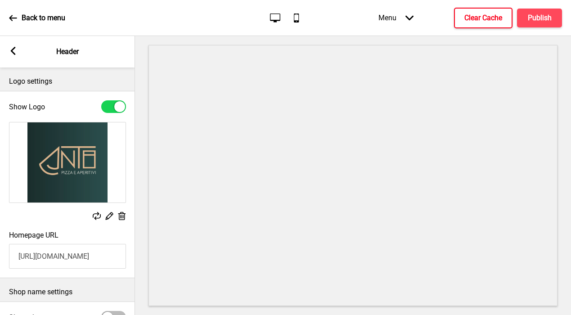
scroll to position [5, 0]
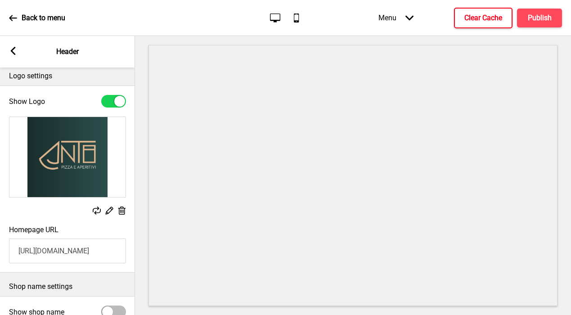
click at [122, 211] on icon at bounding box center [122, 211] width 8 height 8
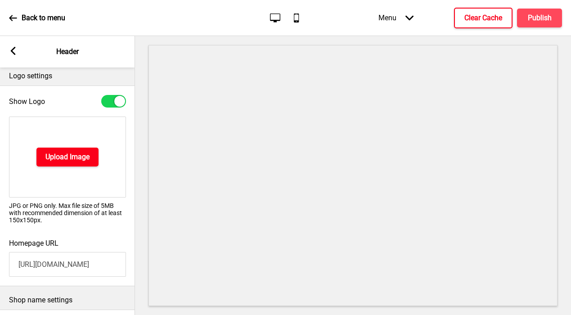
click at [76, 158] on h4 "Upload Image" at bounding box center [67, 157] width 44 height 10
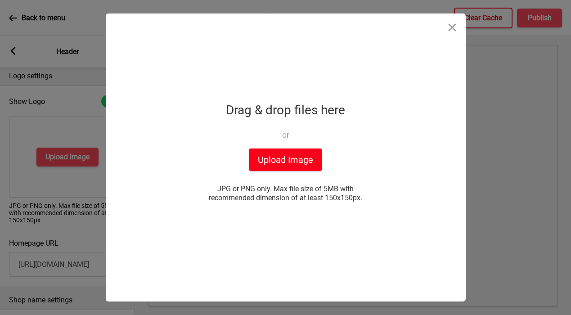
click at [312, 160] on button "Upload Image" at bounding box center [285, 160] width 73 height 23
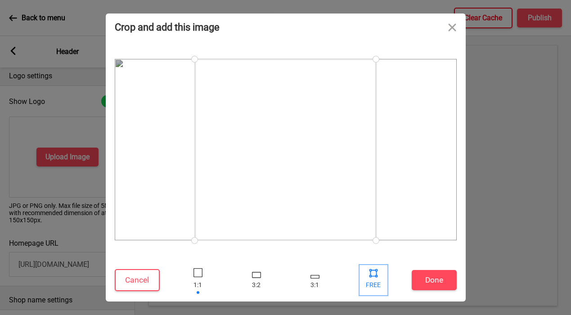
click at [371, 277] on div at bounding box center [374, 273] width 14 height 14
drag, startPoint x: 376, startPoint y: 239, endPoint x: 517, endPoint y: 255, distance: 142.3
click at [418, 255] on div "Crop and add this image Cancel Done Drop a file here Drag & drop files here or …" at bounding box center [285, 157] width 571 height 315
drag, startPoint x: 197, startPoint y: 63, endPoint x: 60, endPoint y: 37, distance: 139.4
click at [60, 37] on div "Crop and add this image Cancel Done Drop a file here Drag & drop files here or …" at bounding box center [285, 157] width 571 height 315
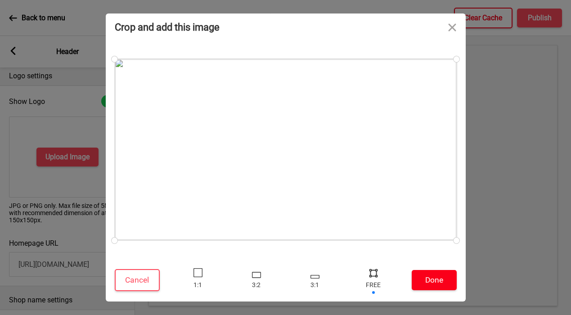
click at [418, 277] on button "Done" at bounding box center [434, 280] width 45 height 20
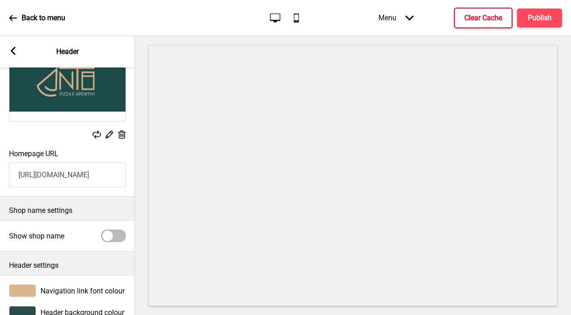
scroll to position [104, 0]
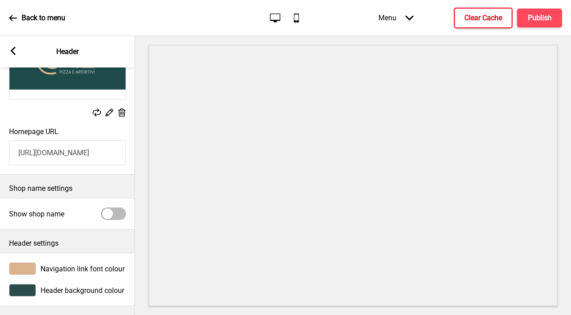
click at [17, 289] on div at bounding box center [22, 290] width 27 height 13
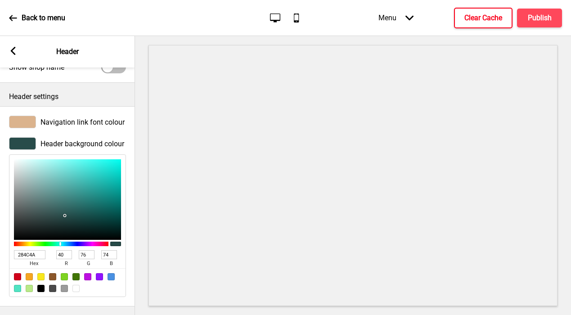
click at [30, 254] on input "284C4A" at bounding box center [30, 254] width 32 height 9
paste input "1c4b4a"
type input "1c4b4a"
type input "28"
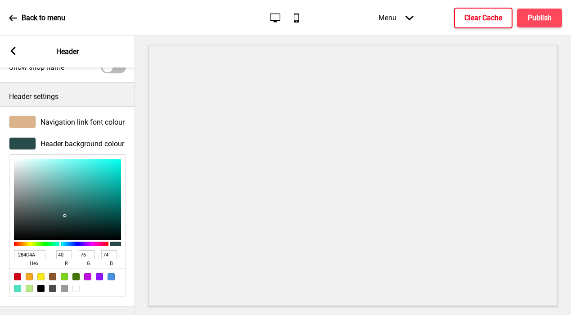
type input "75"
type input "1C4B4A"
click at [22, 126] on div at bounding box center [22, 122] width 27 height 13
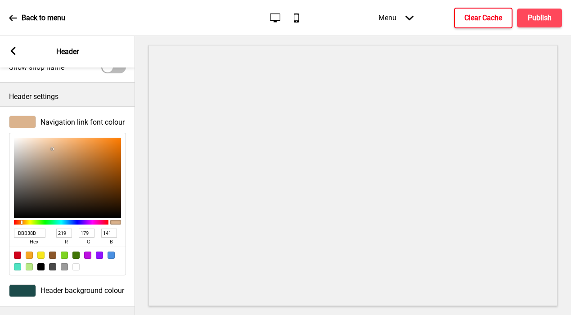
click at [25, 234] on input "DBB38D" at bounding box center [30, 233] width 32 height 9
paste input "d8b28b"
type input "d8b28b"
type input "216"
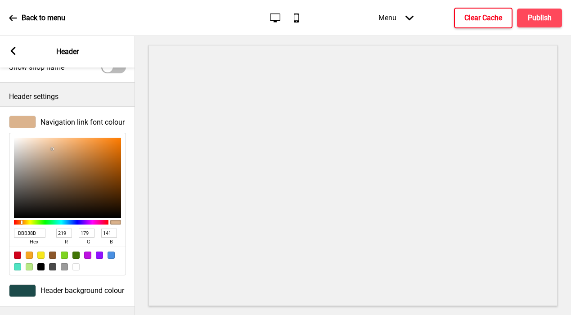
type input "178"
type input "139"
type input "D8B28B"
click at [147, 124] on div at bounding box center [353, 175] width 436 height 279
click at [16, 51] on rect at bounding box center [13, 51] width 8 height 8
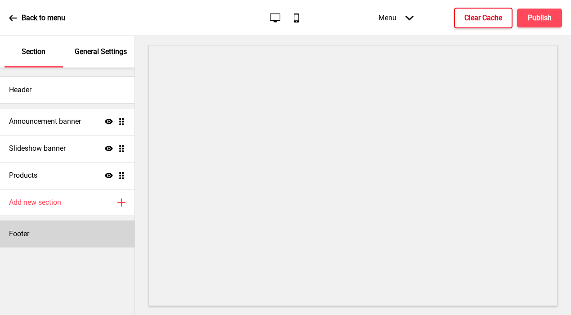
click at [35, 238] on div "Footer" at bounding box center [67, 234] width 135 height 27
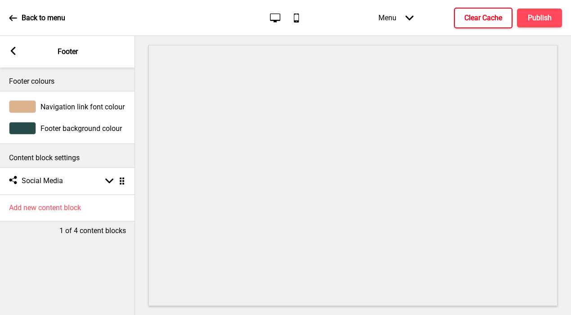
click at [27, 103] on div at bounding box center [22, 106] width 27 height 13
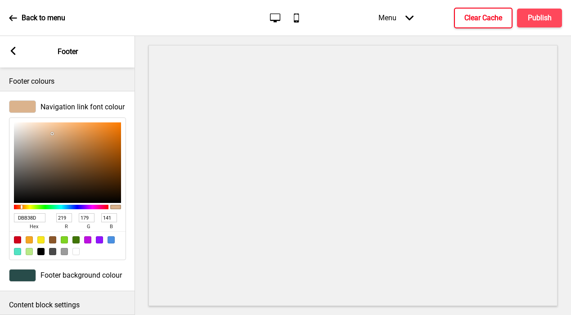
click at [26, 218] on input "DBB38D" at bounding box center [30, 217] width 32 height 9
paste input "d8b28b"
type input "d8b28b"
type input "216"
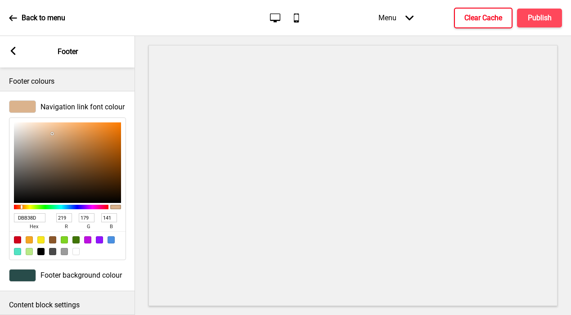
type input "178"
type input "139"
type input "D8B28B"
click at [13, 50] on icon at bounding box center [13, 51] width 5 height 8
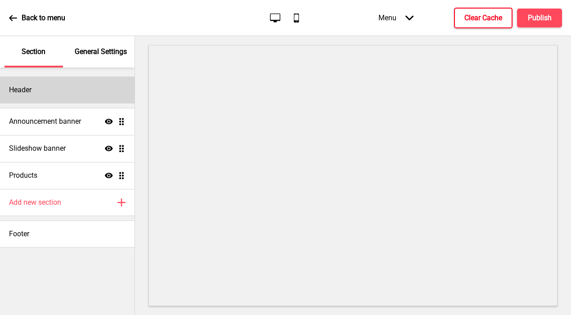
click at [37, 86] on div "Header" at bounding box center [67, 90] width 135 height 27
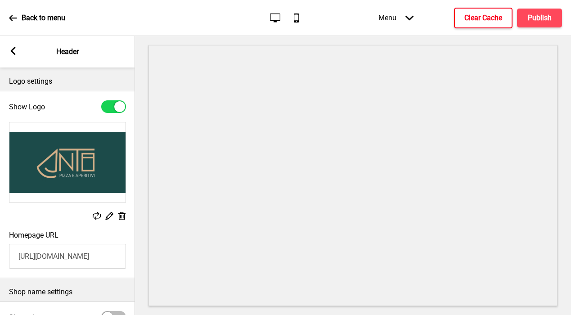
scroll to position [104, 0]
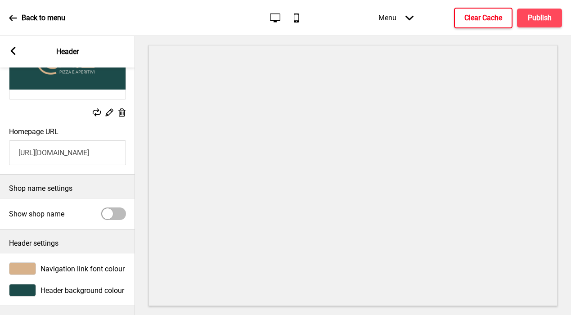
click at [27, 285] on div at bounding box center [22, 290] width 27 height 13
click at [22, 288] on div at bounding box center [22, 290] width 27 height 13
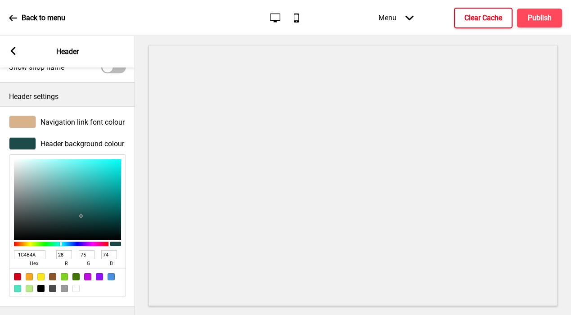
click at [29, 256] on input "1C4B4A" at bounding box center [30, 254] width 32 height 9
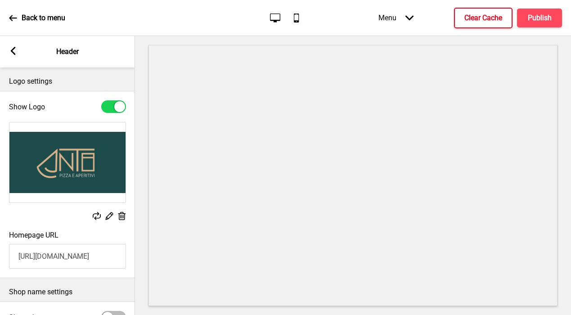
click at [15, 47] on icon at bounding box center [13, 51] width 5 height 8
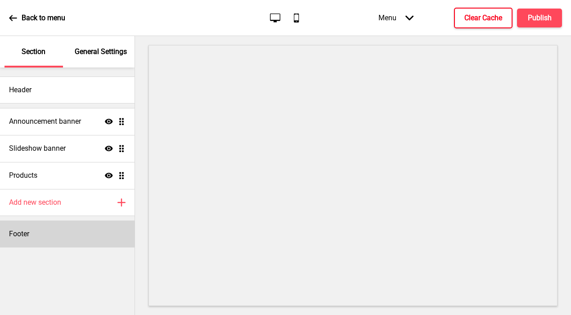
click at [30, 235] on div "Footer" at bounding box center [67, 234] width 135 height 27
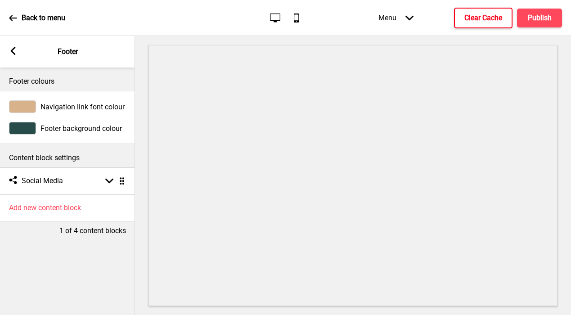
click at [23, 131] on div at bounding box center [22, 128] width 27 height 13
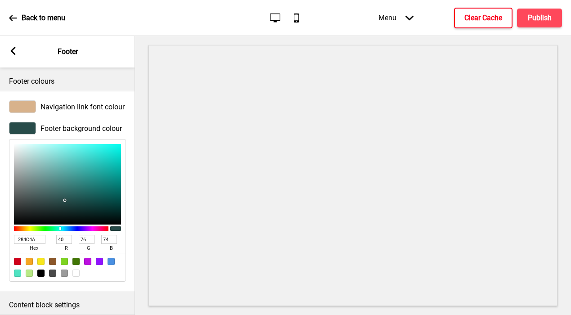
click at [27, 240] on input "284C4A" at bounding box center [30, 239] width 32 height 9
paste input "1C4B"
type input "1C4B4A"
type input "28"
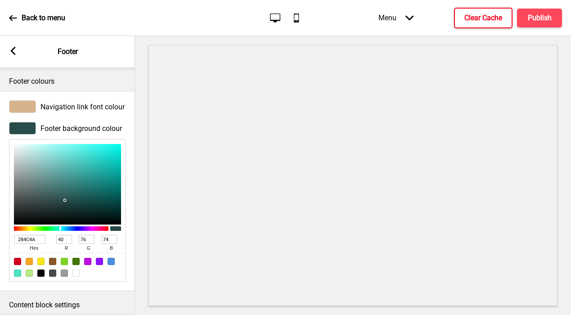
type input "75"
type input "1C4B4A"
click at [12, 50] on icon at bounding box center [13, 51] width 5 height 8
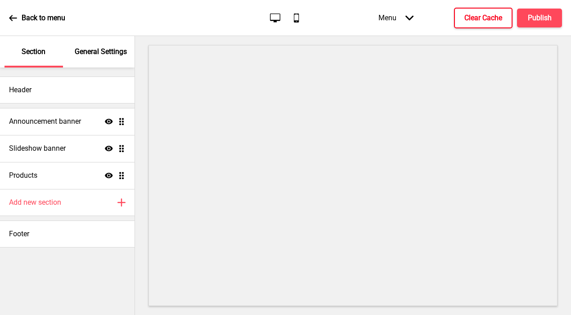
click at [99, 47] on p "General Settings" at bounding box center [101, 52] width 52 height 10
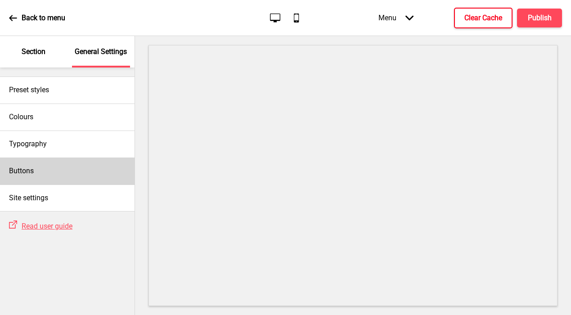
click at [42, 168] on div "Buttons" at bounding box center [67, 171] width 135 height 27
select select "square"
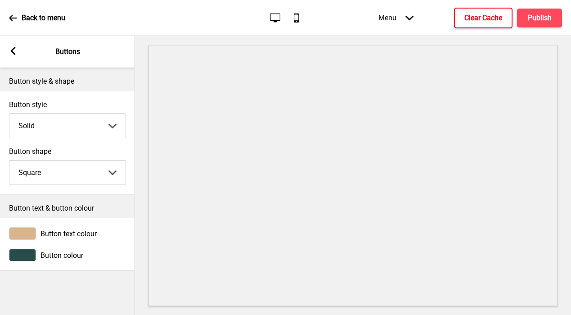
click at [22, 256] on div at bounding box center [22, 255] width 27 height 13
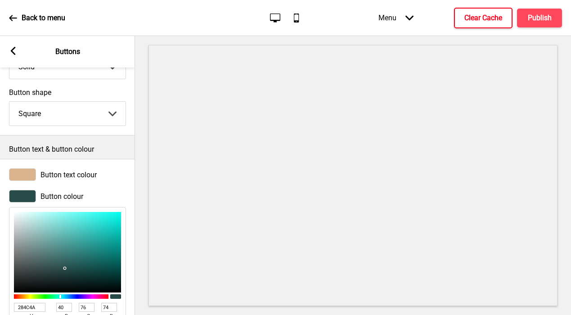
scroll to position [112, 0]
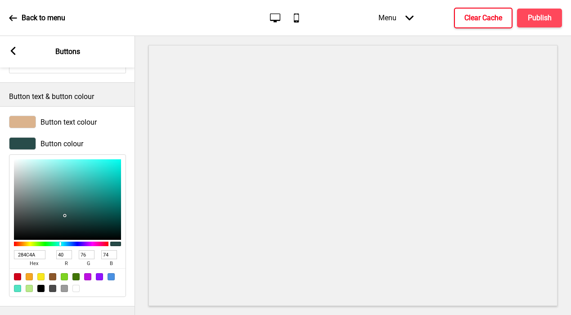
click at [28, 255] on input "284C4A" at bounding box center [30, 254] width 32 height 9
paste input "1C4B"
type input "1C4B4A"
type input "28"
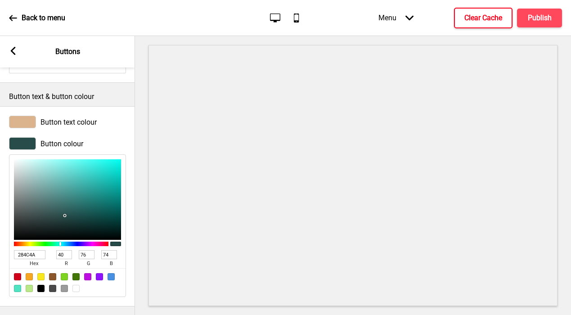
type input "75"
type input "1C4B4A"
click at [15, 49] on rect at bounding box center [13, 51] width 8 height 8
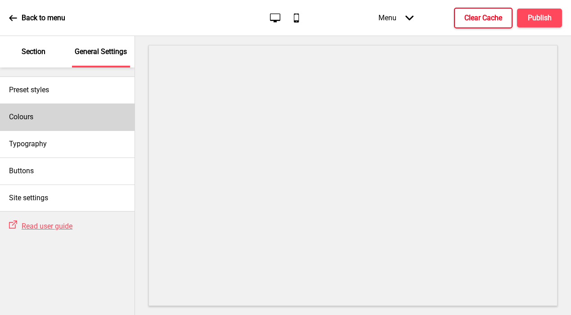
click at [30, 112] on h4 "Colours" at bounding box center [21, 117] width 24 height 10
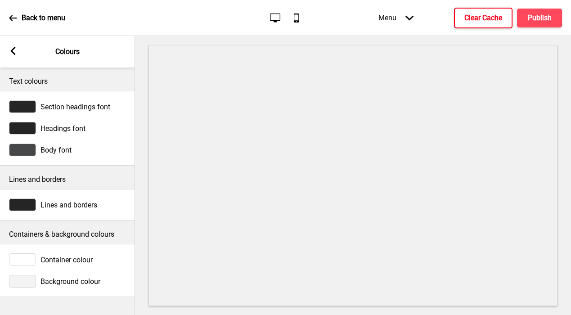
click at [13, 53] on icon at bounding box center [13, 51] width 5 height 8
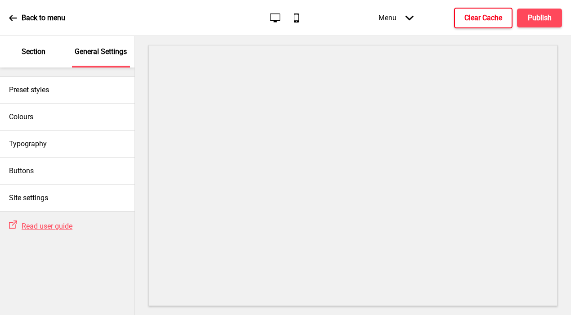
click at [44, 54] on p "Section" at bounding box center [34, 52] width 24 height 10
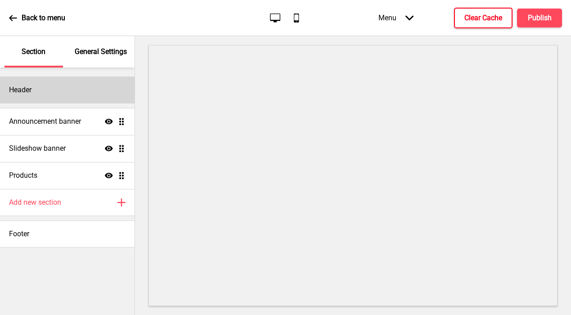
click at [38, 98] on div "Header" at bounding box center [67, 90] width 135 height 27
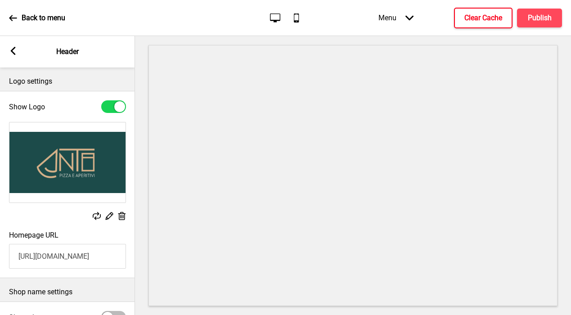
scroll to position [104, 0]
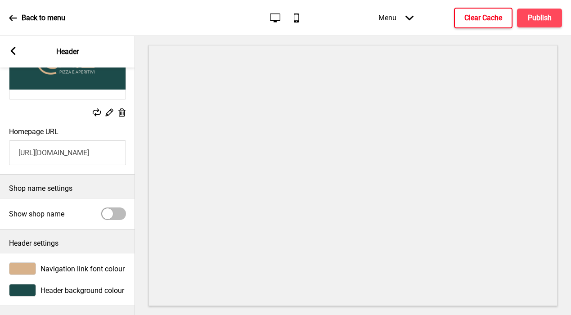
click at [20, 269] on div at bounding box center [22, 268] width 27 height 13
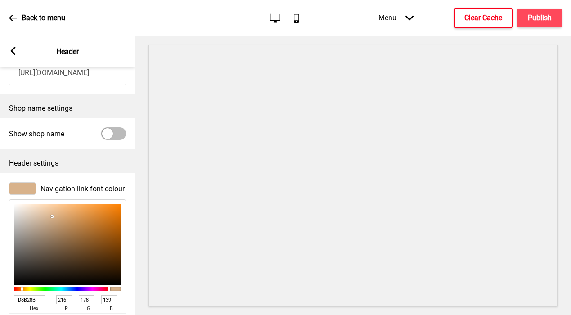
scroll to position [250, 0]
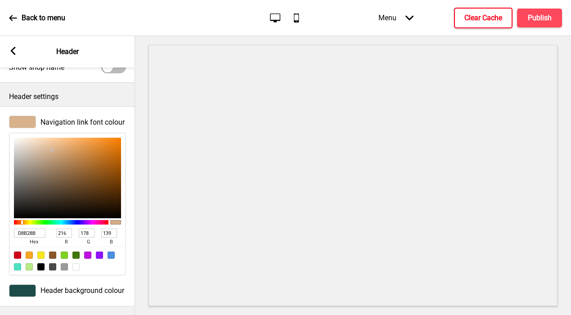
click at [22, 233] on input "D8B28B" at bounding box center [30, 233] width 32 height 9
click at [15, 47] on rect at bounding box center [13, 51] width 8 height 8
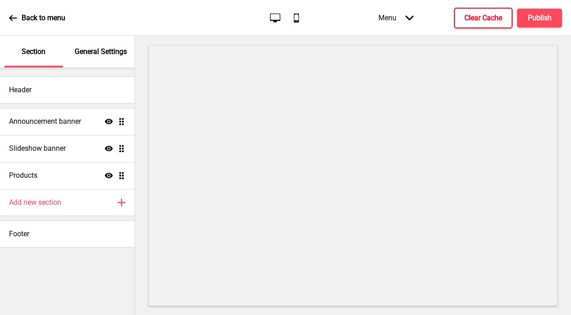
click at [94, 52] on p "General Settings" at bounding box center [101, 52] width 52 height 10
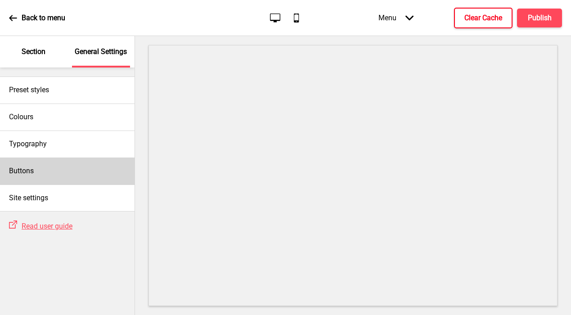
click at [21, 174] on h4 "Buttons" at bounding box center [21, 171] width 25 height 10
select select "square"
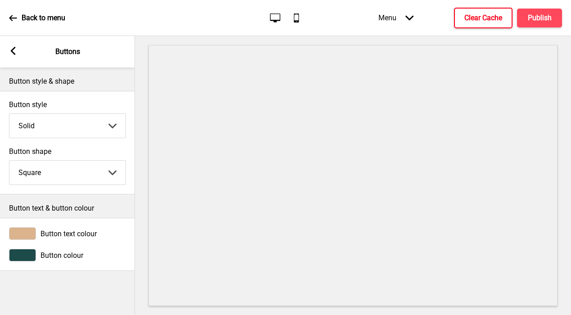
click at [22, 232] on div at bounding box center [22, 233] width 27 height 13
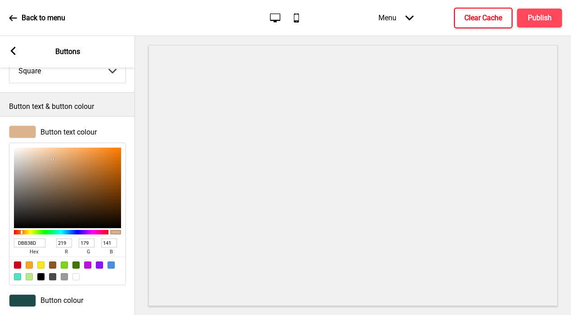
scroll to position [112, 0]
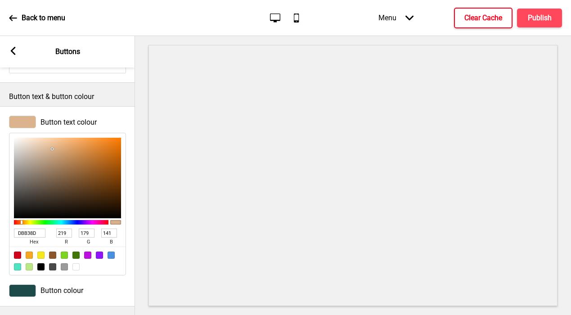
click at [22, 236] on input "DBB38D" at bounding box center [30, 233] width 32 height 9
paste input "8B28B"
type input "D8B28B"
type input "216"
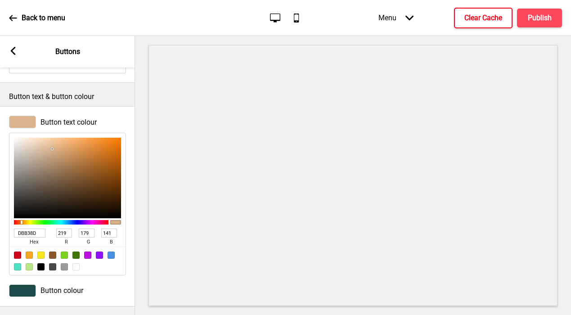
type input "178"
type input "139"
type input "D8B28B"
click at [24, 283] on div "Button colour" at bounding box center [67, 291] width 135 height 22
click at [25, 285] on div at bounding box center [22, 291] width 27 height 13
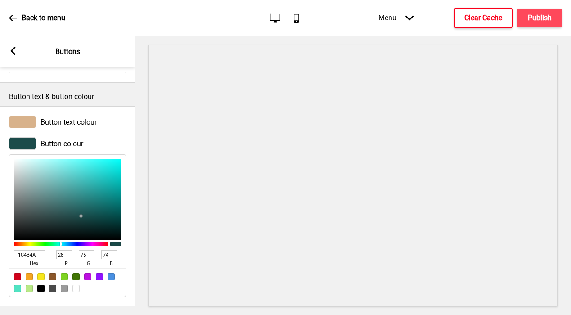
click at [26, 252] on input "1C4B4A" at bounding box center [30, 254] width 32 height 9
click at [418, 13] on h4 "Publish" at bounding box center [540, 18] width 24 height 10
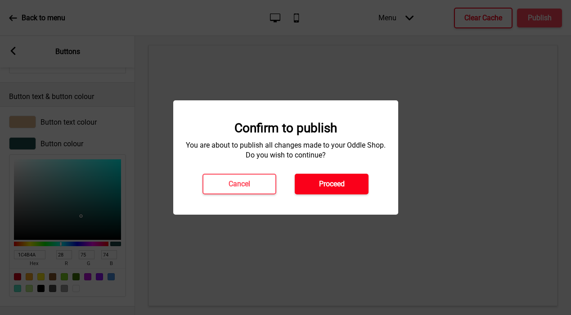
click at [341, 181] on h4 "Proceed" at bounding box center [332, 184] width 26 height 10
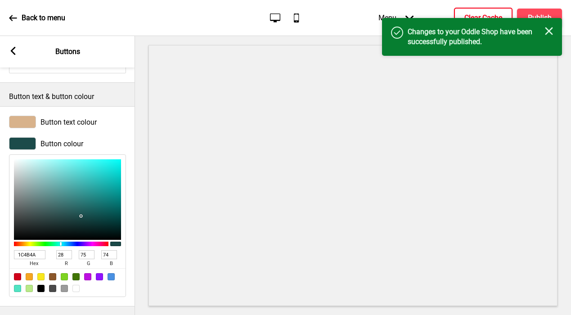
click at [418, 13] on h4 "Clear Cache" at bounding box center [484, 18] width 38 height 10
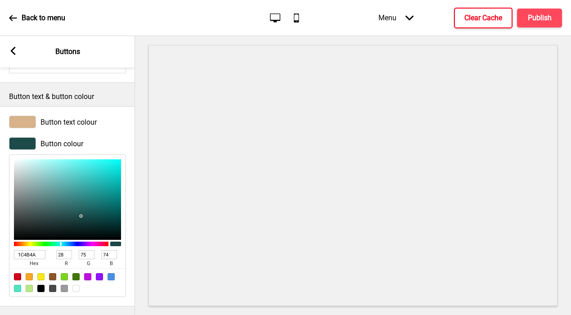
click at [15, 49] on rect at bounding box center [13, 51] width 8 height 8
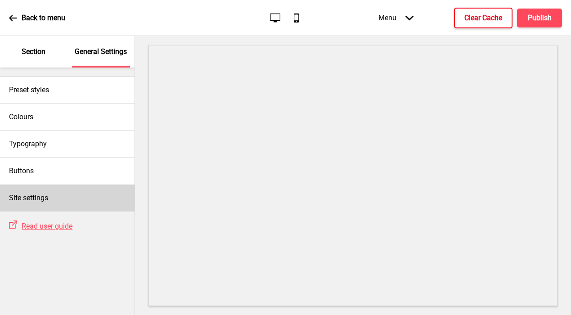
click at [56, 196] on div "Site settings" at bounding box center [67, 198] width 135 height 27
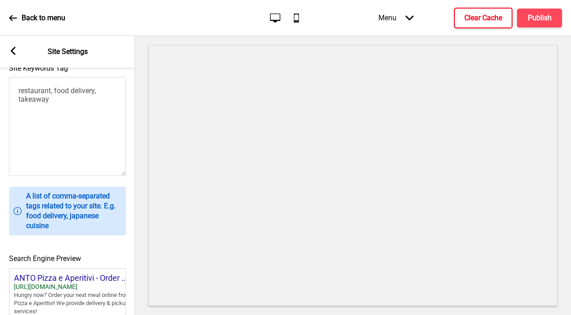
scroll to position [406, 0]
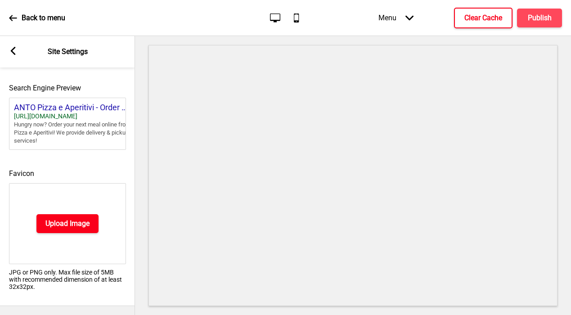
click at [64, 218] on button "Upload Image" at bounding box center [67, 223] width 62 height 19
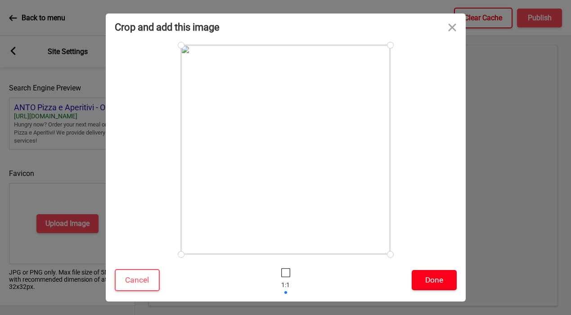
click at [418, 279] on button "Done" at bounding box center [434, 280] width 45 height 20
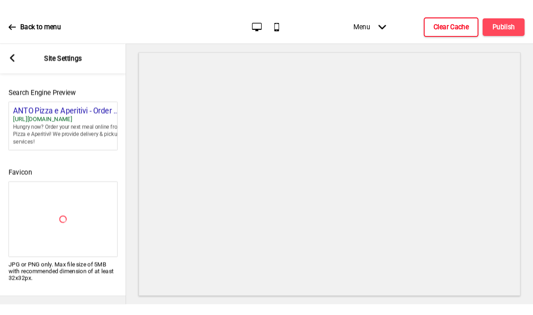
scroll to position [392, 0]
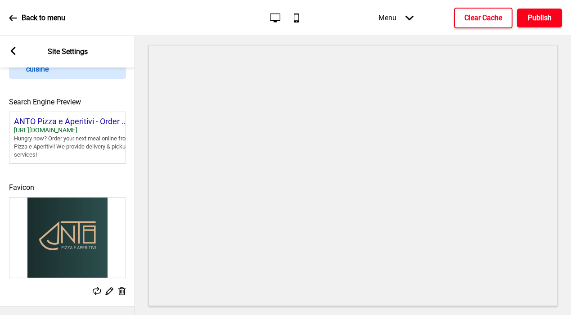
click at [418, 20] on h4 "Publish" at bounding box center [540, 18] width 24 height 10
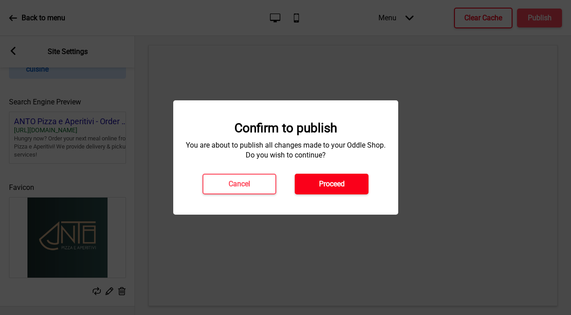
click at [316, 179] on button "Proceed" at bounding box center [332, 184] width 74 height 21
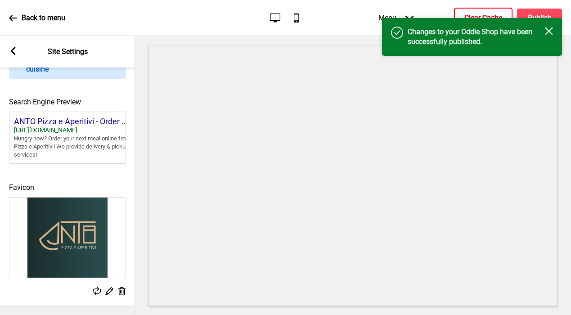
click at [418, 12] on button "Clear Cache" at bounding box center [483, 18] width 59 height 21
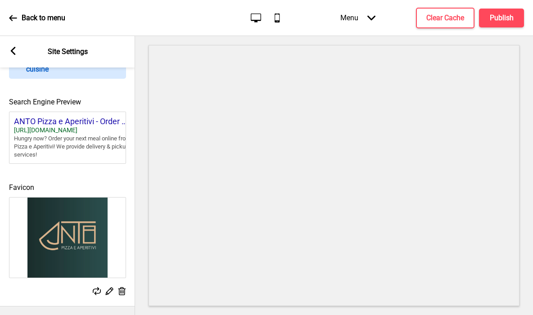
click at [15, 49] on rect at bounding box center [13, 51] width 8 height 8
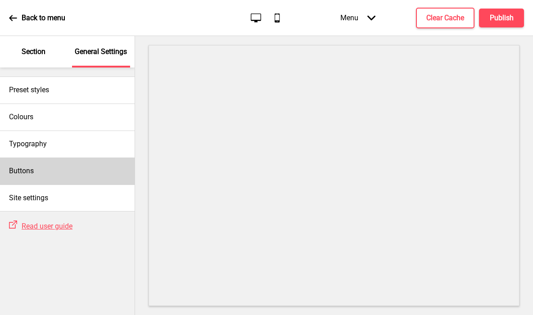
click at [43, 170] on div "Buttons" at bounding box center [67, 171] width 135 height 27
select select "square"
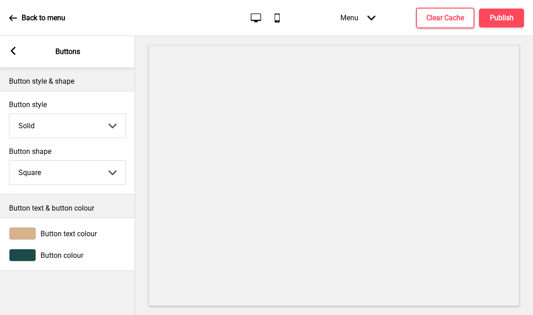
click at [28, 233] on div at bounding box center [22, 233] width 27 height 13
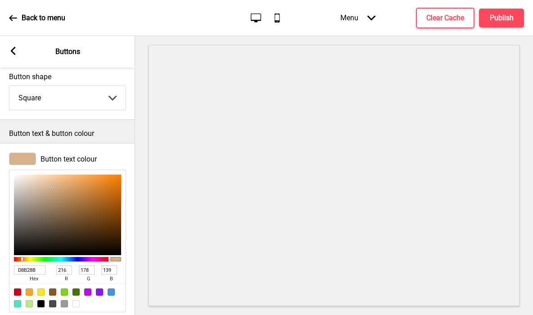
scroll to position [81, 0]
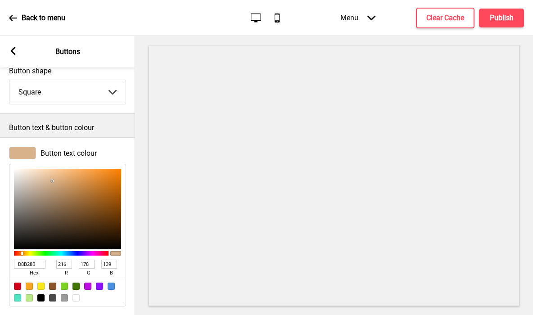
click at [36, 264] on input "D8B28B" at bounding box center [30, 264] width 32 height 9
click at [12, 50] on icon at bounding box center [13, 51] width 5 height 8
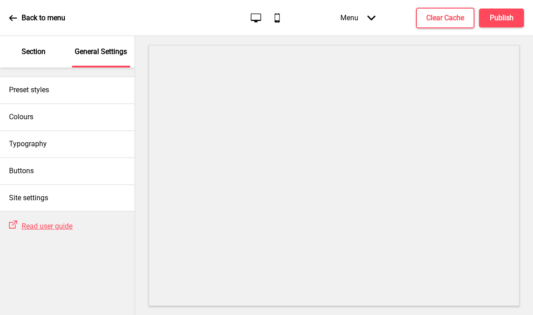
click at [31, 54] on p "Section" at bounding box center [34, 52] width 24 height 10
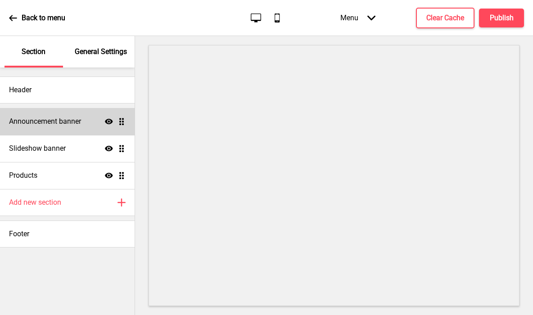
click at [82, 121] on div "Announcement banner Show Drag" at bounding box center [67, 121] width 135 height 27
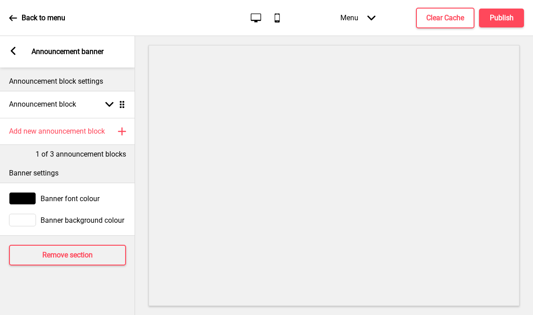
click at [26, 217] on div at bounding box center [22, 220] width 27 height 13
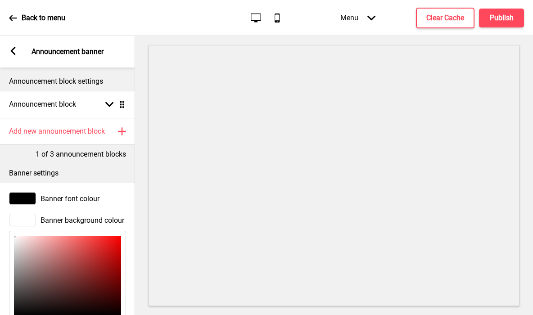
scroll to position [115, 0]
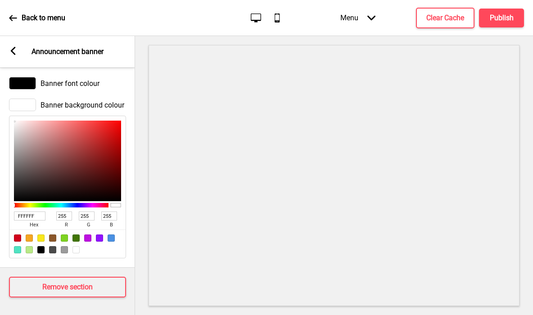
click at [31, 210] on div "FFFFFF hex 255 r 255 g 255 b 100 a" at bounding box center [67, 219] width 107 height 20
click at [32, 217] on input "FFFFFF" at bounding box center [30, 216] width 32 height 9
paste input "D8B28B"
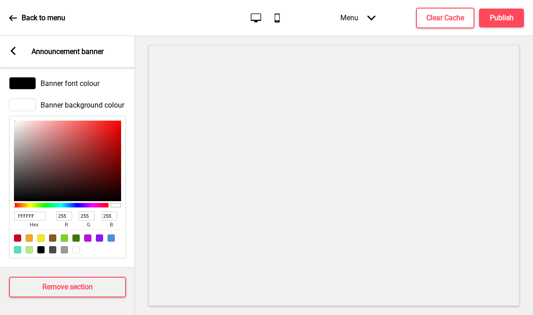
type input "D8B28B"
type input "216"
type input "178"
type input "139"
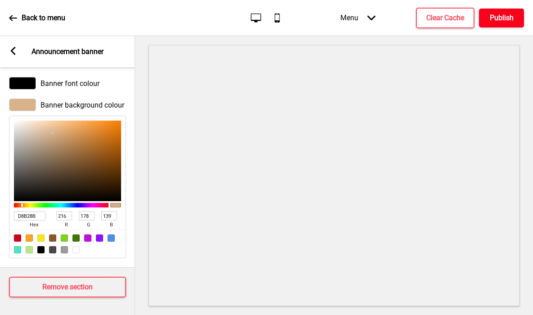
type input "D8B28B"
click at [418, 17] on h4 "Publish" at bounding box center [502, 18] width 24 height 10
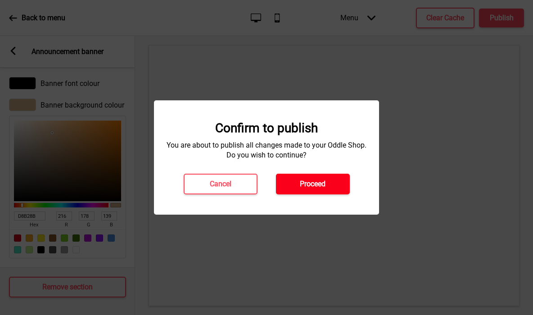
click at [323, 174] on button "Proceed" at bounding box center [313, 184] width 74 height 21
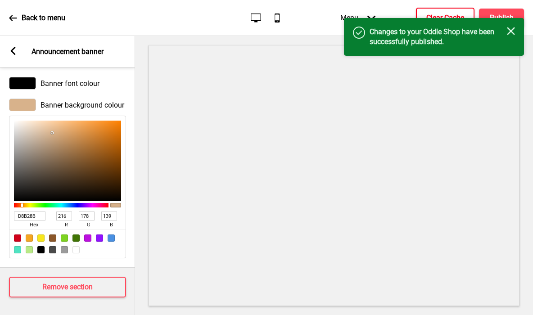
click at [418, 14] on h4 "Clear Cache" at bounding box center [445, 18] width 38 height 10
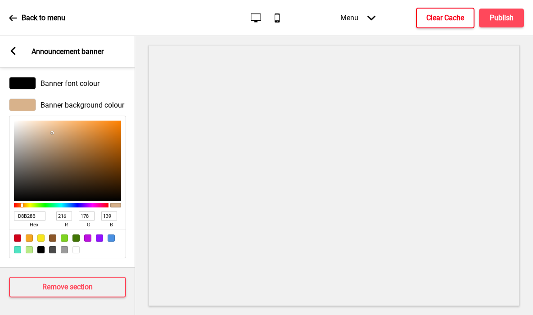
click at [13, 51] on rect at bounding box center [13, 51] width 8 height 8
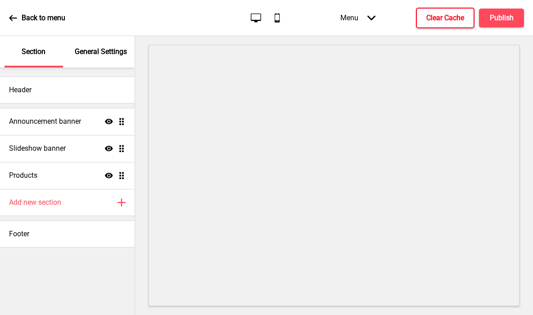
click at [105, 55] on p "General Settings" at bounding box center [101, 52] width 52 height 10
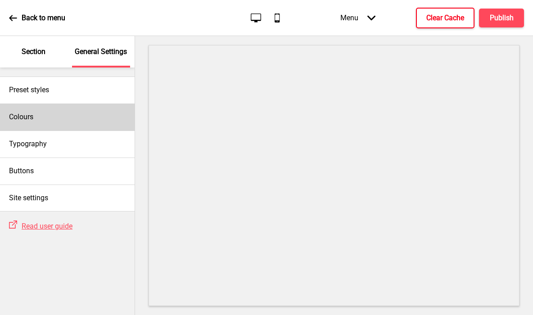
click at [43, 122] on div "Colours" at bounding box center [67, 117] width 135 height 27
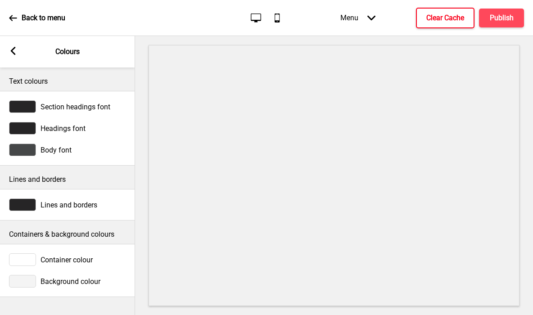
click at [23, 278] on div at bounding box center [22, 281] width 27 height 13
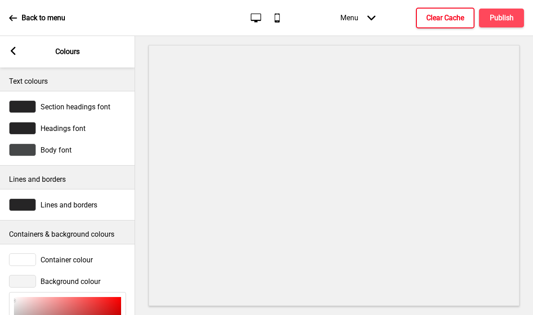
scroll to position [138, 0]
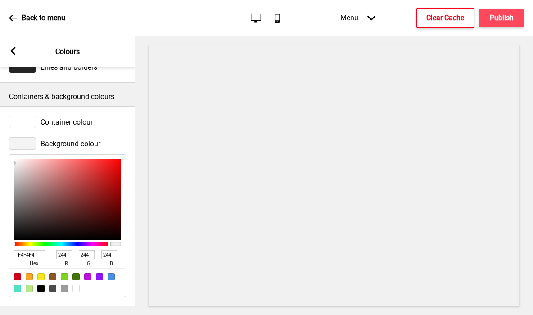
click at [26, 255] on input "F4F4F4" at bounding box center [30, 254] width 32 height 9
paste input "D8B28B"
type input "D8B28B"
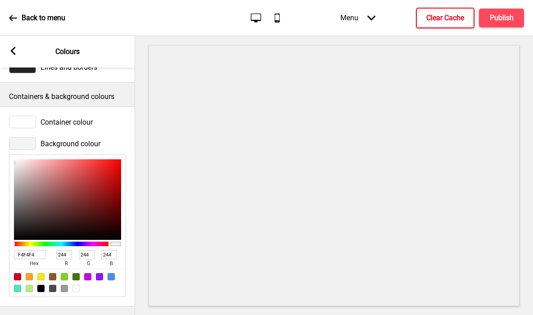
type input "216"
type input "178"
type input "139"
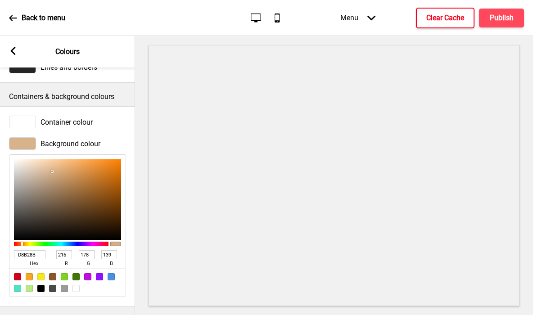
type input "ECECEC"
type input "236"
click at [14, 165] on div at bounding box center [67, 199] width 107 height 81
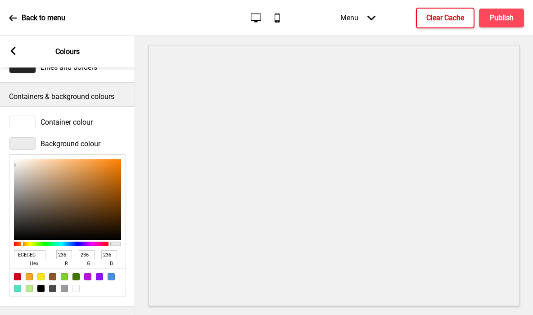
click at [31, 257] on input "ECECEC" at bounding box center [30, 254] width 32 height 9
paste input "D8B28B"
type input "D8B28B"
type input "216"
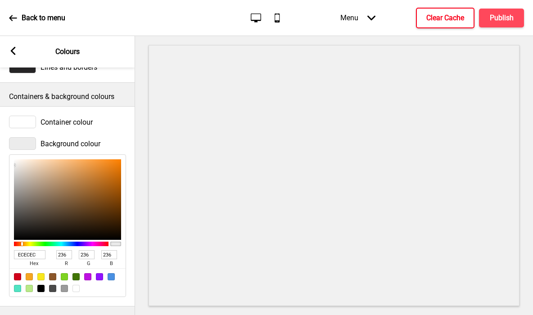
type input "178"
type input "139"
type input "FBF2E8"
type input "251"
type input "242"
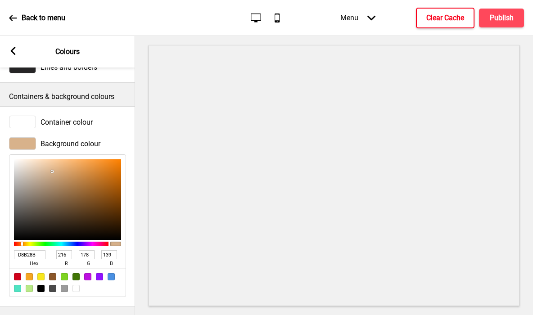
type input "232"
click at [22, 160] on div at bounding box center [67, 199] width 107 height 81
click at [25, 119] on div at bounding box center [22, 122] width 27 height 13
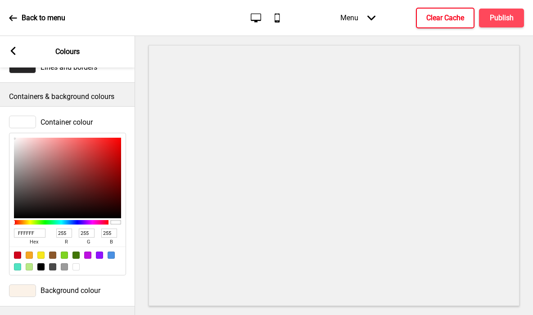
click at [29, 233] on input "FFFFFF" at bounding box center [30, 233] width 32 height 9
paste input "D8B28B"
type input "D8B28B"
type input "216"
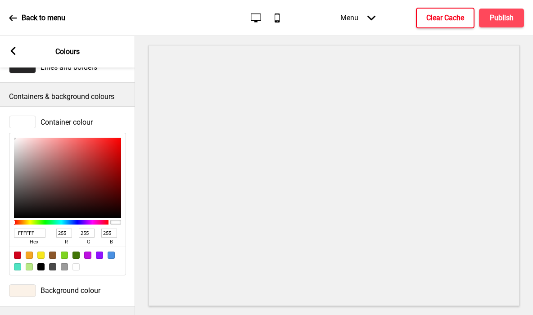
type input "178"
type input "139"
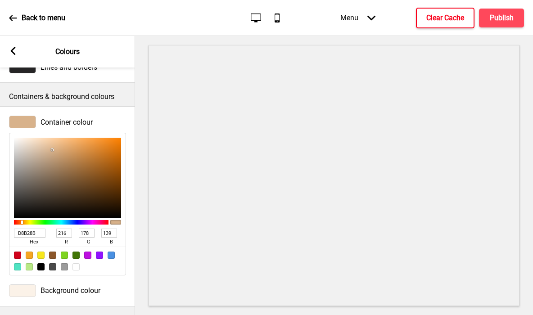
type input "FAF1E8"
type input "250"
type input "241"
type input "232"
click at [22, 139] on div at bounding box center [67, 178] width 107 height 81
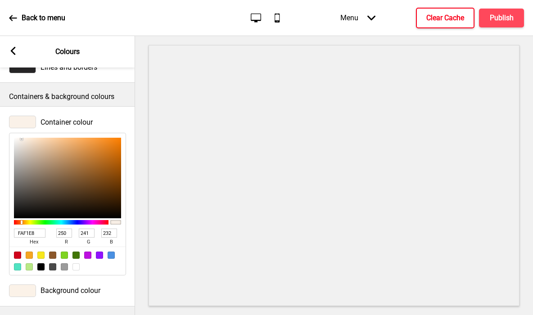
click at [28, 231] on input "FAF1E8" at bounding box center [30, 233] width 32 height 9
paste input "D8B28B"
type input "D8B28B"
type input "216"
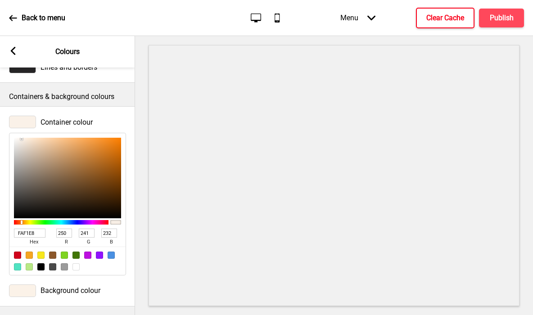
type input "178"
type input "139"
type input "FAF6F3"
type input "250"
type input "246"
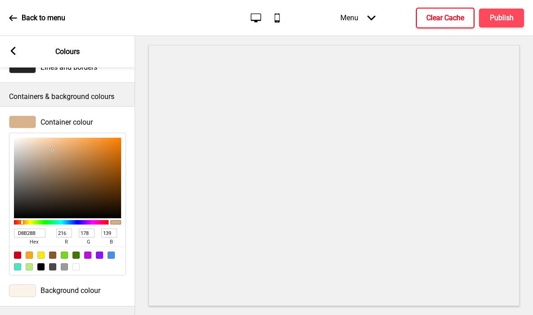
type input "243"
click at [17, 139] on div at bounding box center [67, 178] width 107 height 81
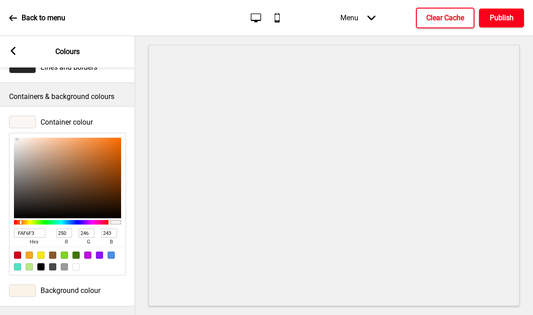
click at [418, 10] on button "Publish" at bounding box center [501, 18] width 45 height 19
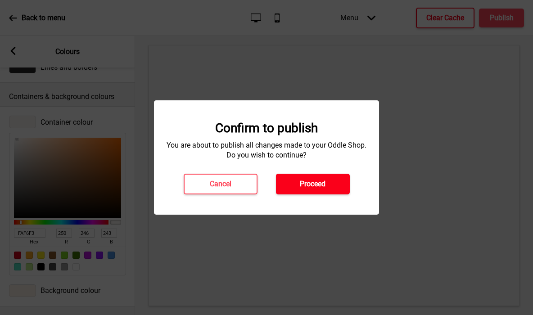
click at [315, 179] on button "Proceed" at bounding box center [313, 184] width 74 height 21
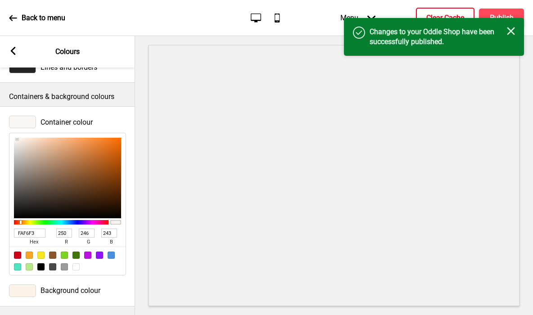
click at [418, 15] on h4 "Clear Cache" at bounding box center [445, 18] width 38 height 10
